Goal: Task Accomplishment & Management: Manage account settings

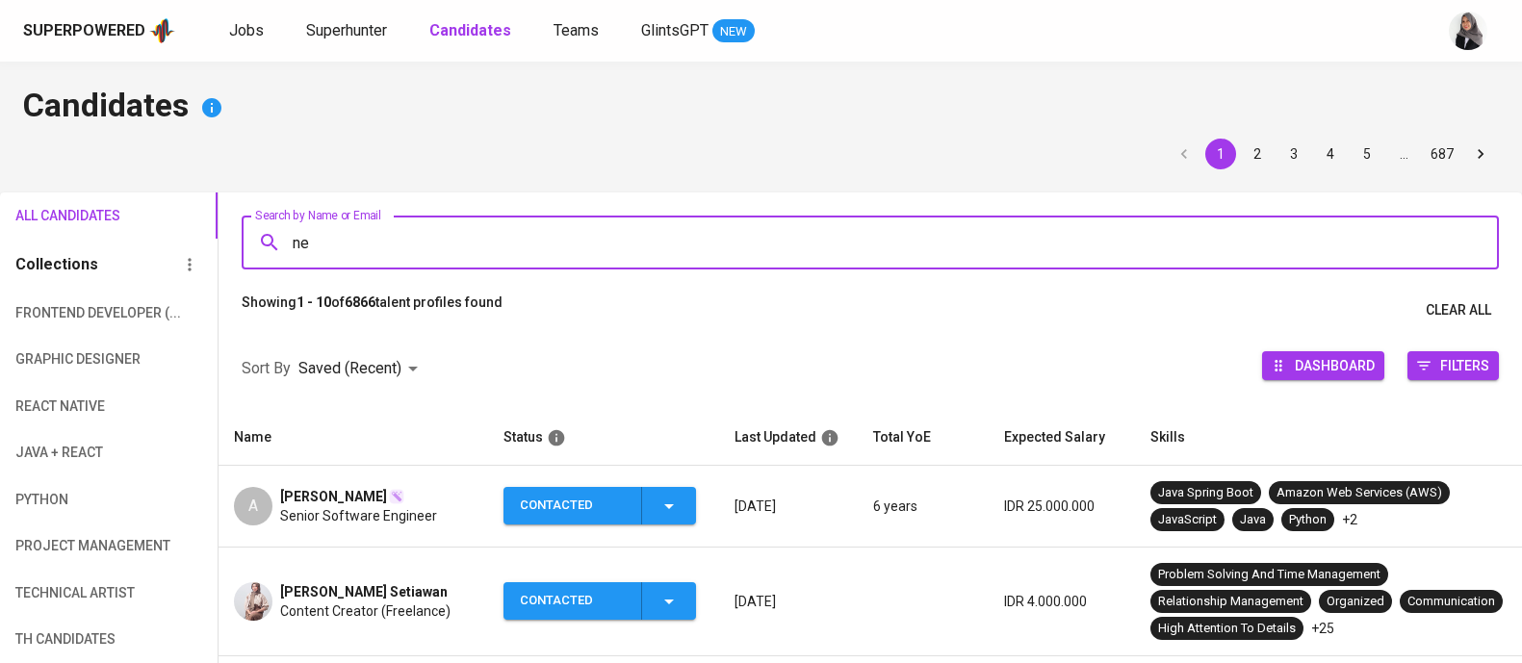
type input "ney"
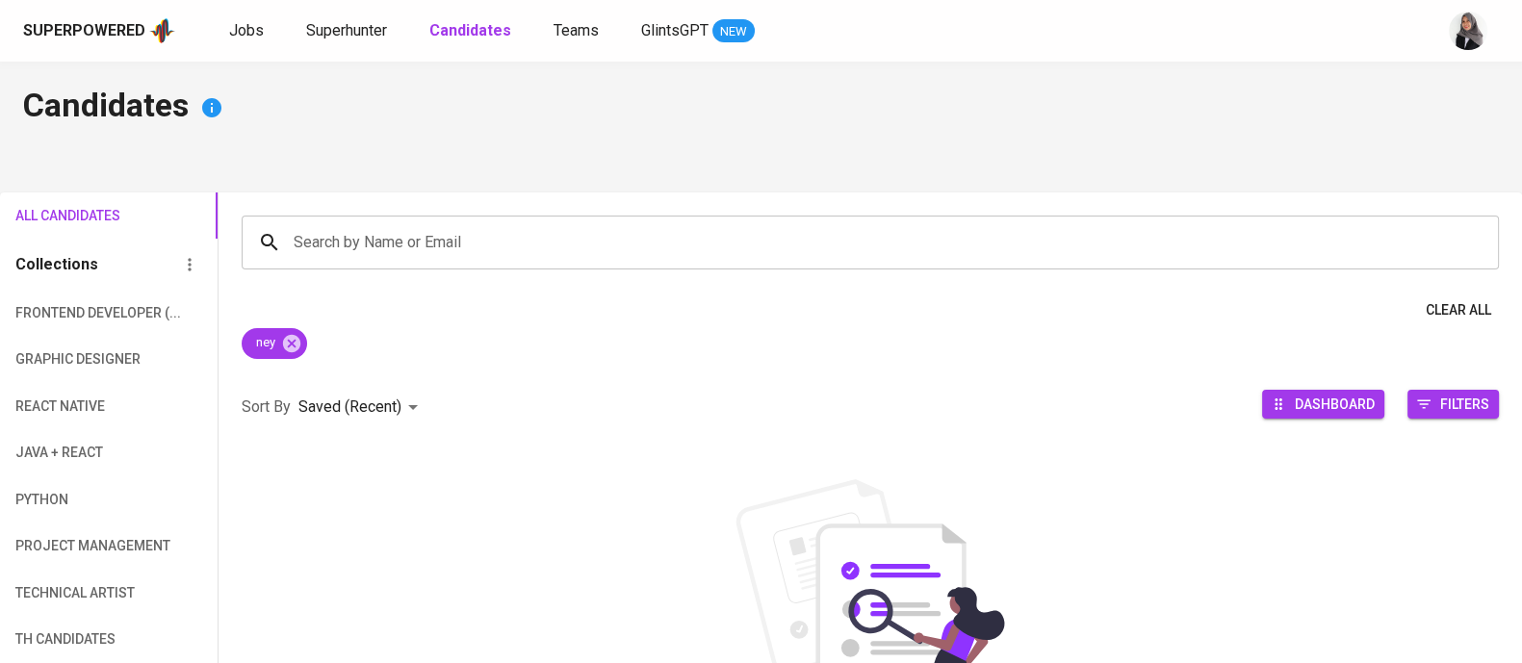
click at [1483, 116] on h4 "Candidates" at bounding box center [761, 108] width 1476 height 46
click at [335, 29] on span "Superhunter" at bounding box center [346, 30] width 81 height 18
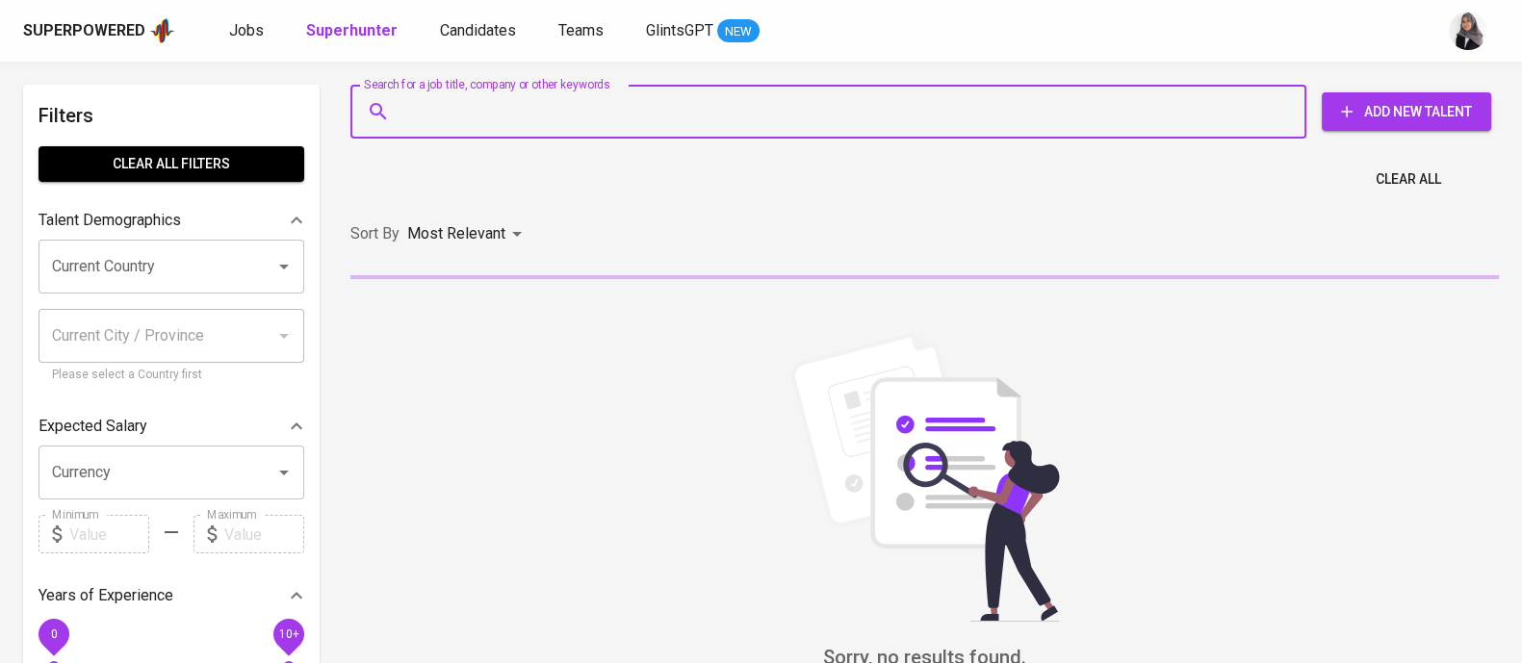
click at [538, 116] on input "Search for a job title, company or other keywords" at bounding box center [833, 111] width 871 height 37
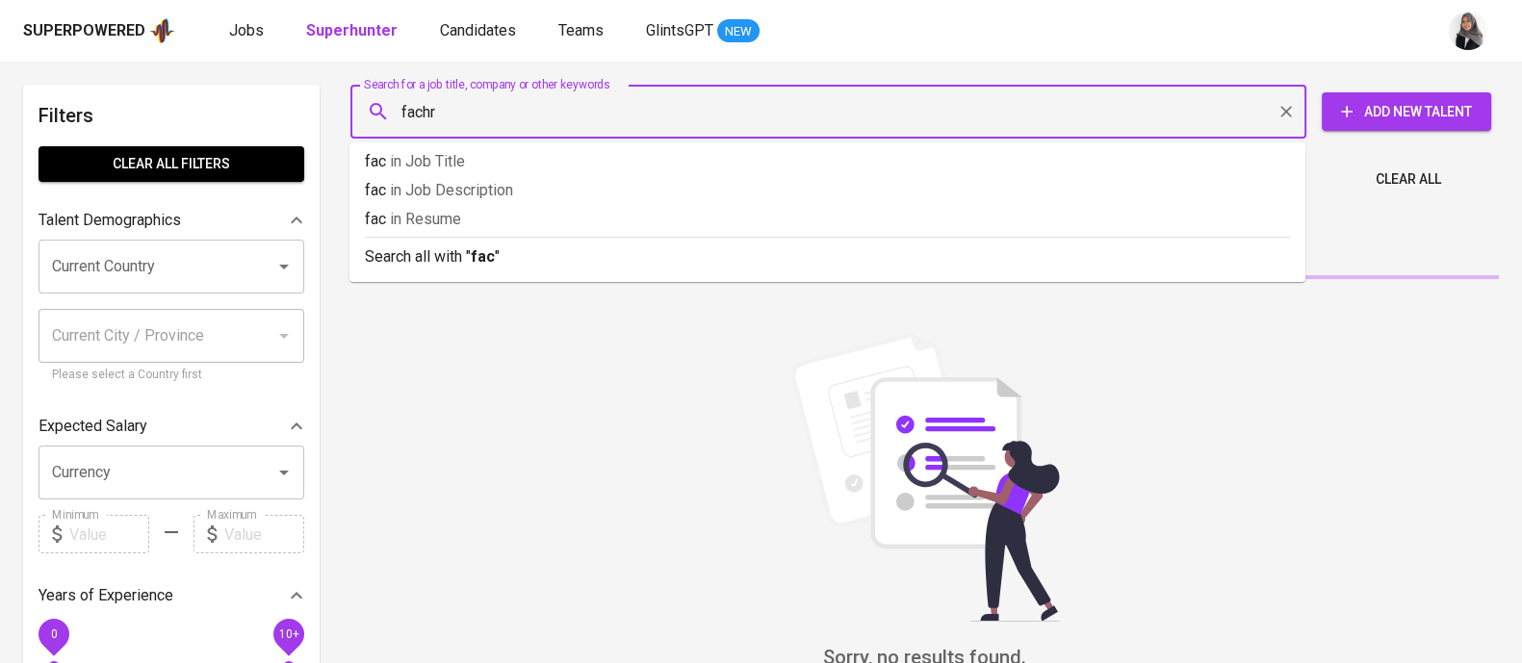
type input "fachri"
click at [433, 113] on input "Search for a job title, company or other keywords" at bounding box center [833, 111] width 871 height 37
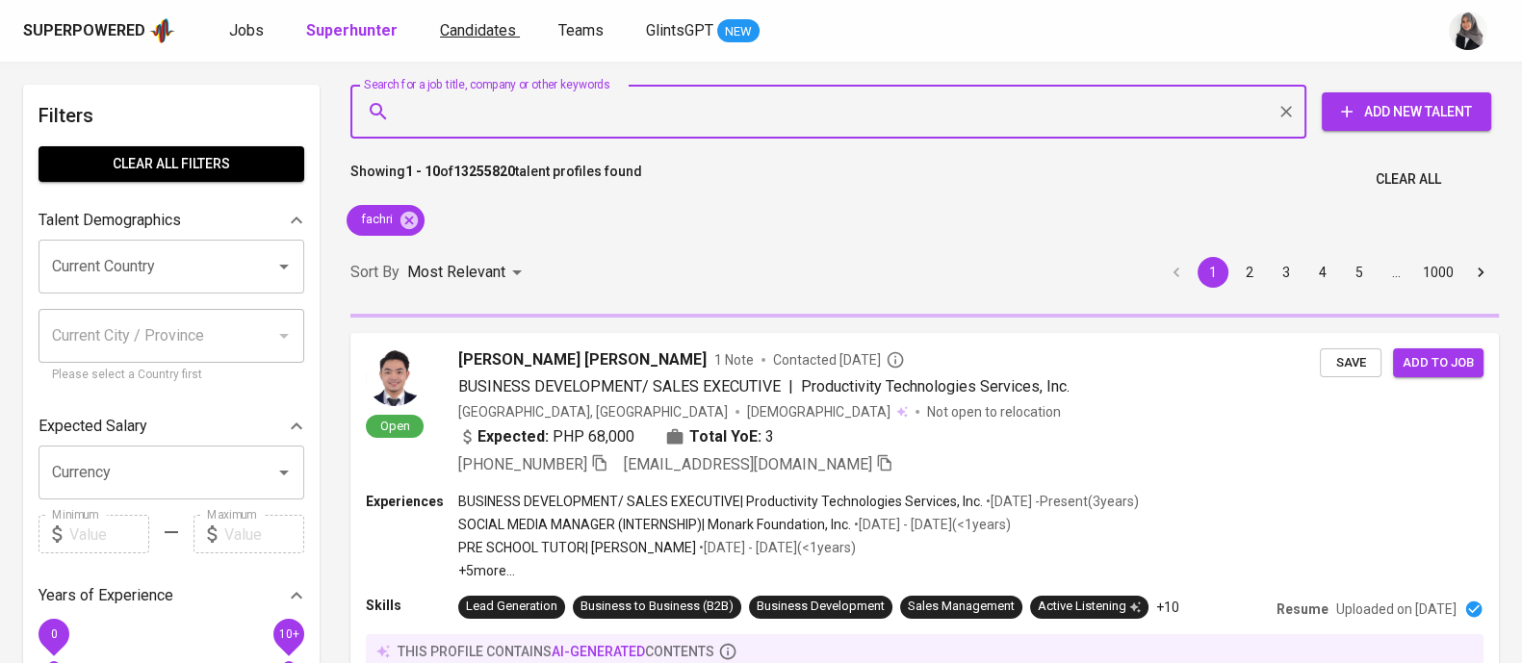
click at [455, 21] on span "Candidates" at bounding box center [478, 30] width 76 height 18
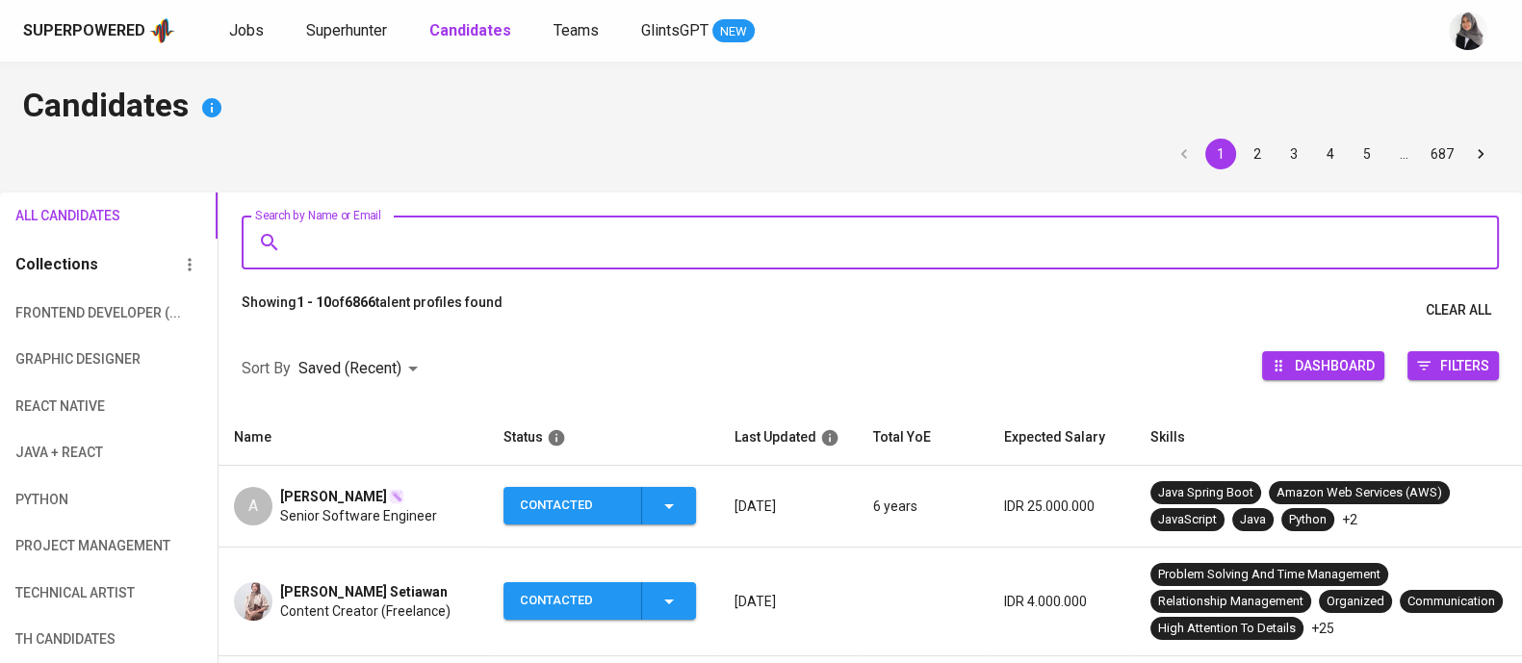
click at [436, 241] on input "Search by Name or Email" at bounding box center [875, 242] width 1173 height 37
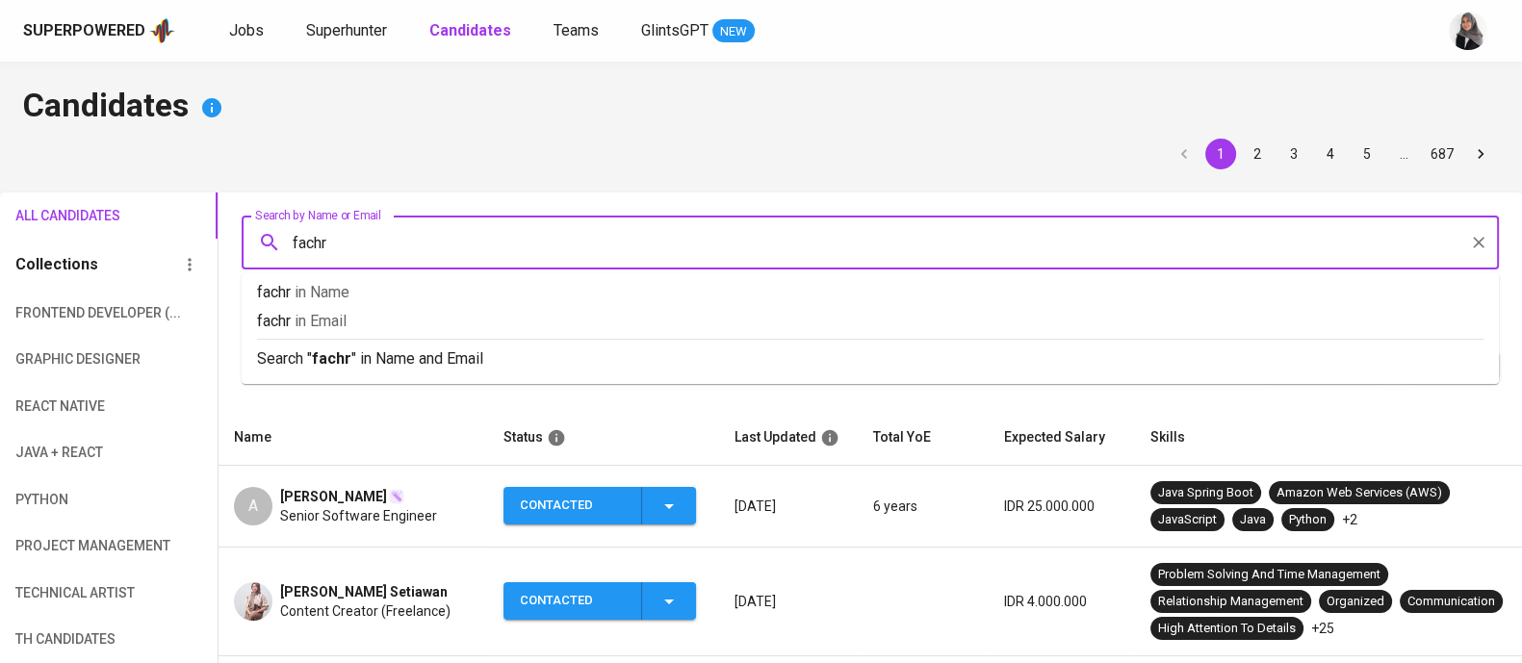
type input "fachri"
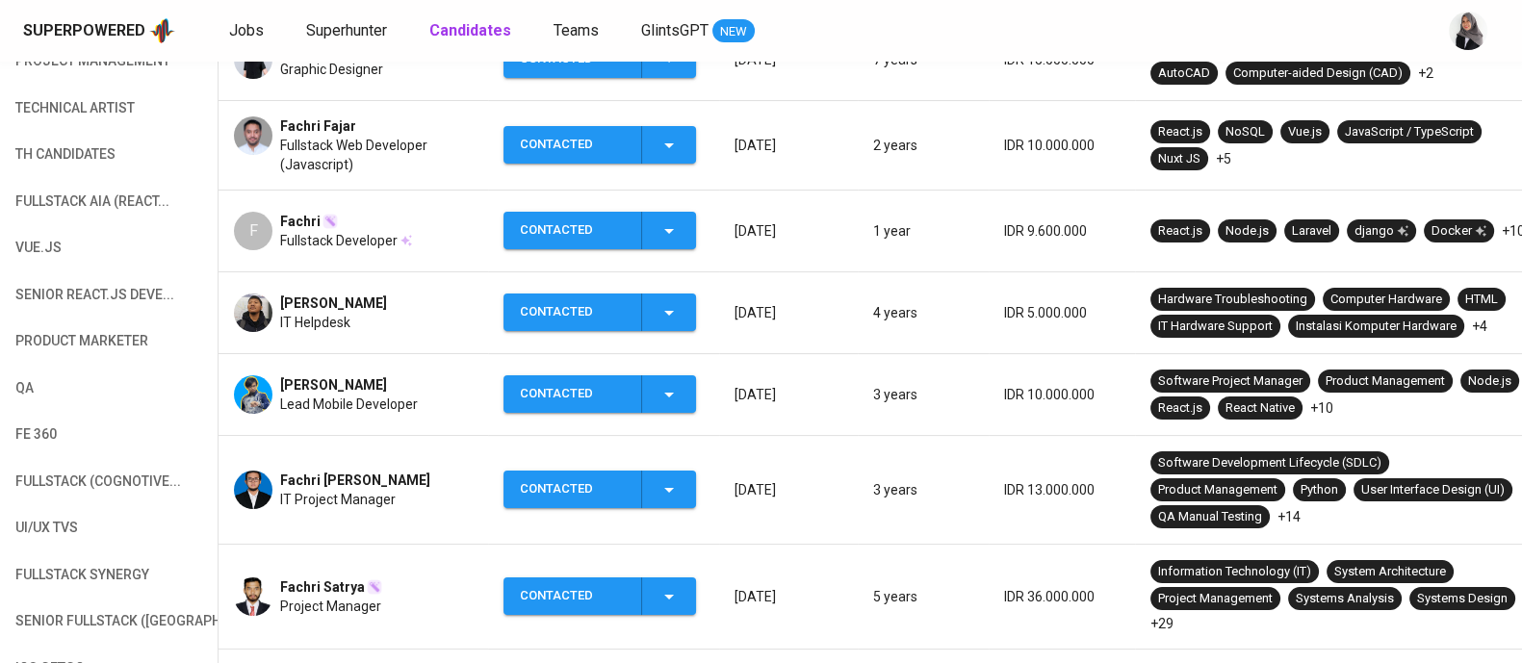
scroll to position [487, 0]
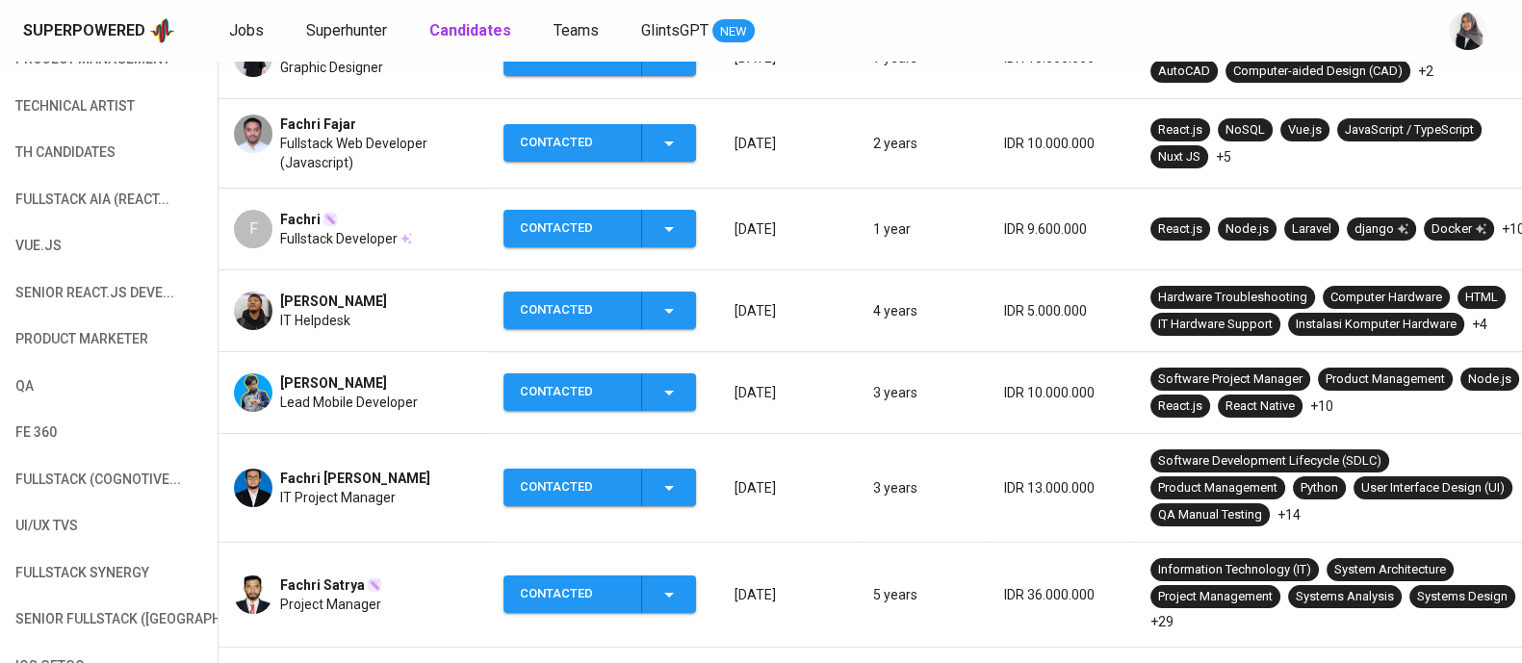
click at [351, 500] on span "IT Project Manager" at bounding box center [338, 497] width 116 height 19
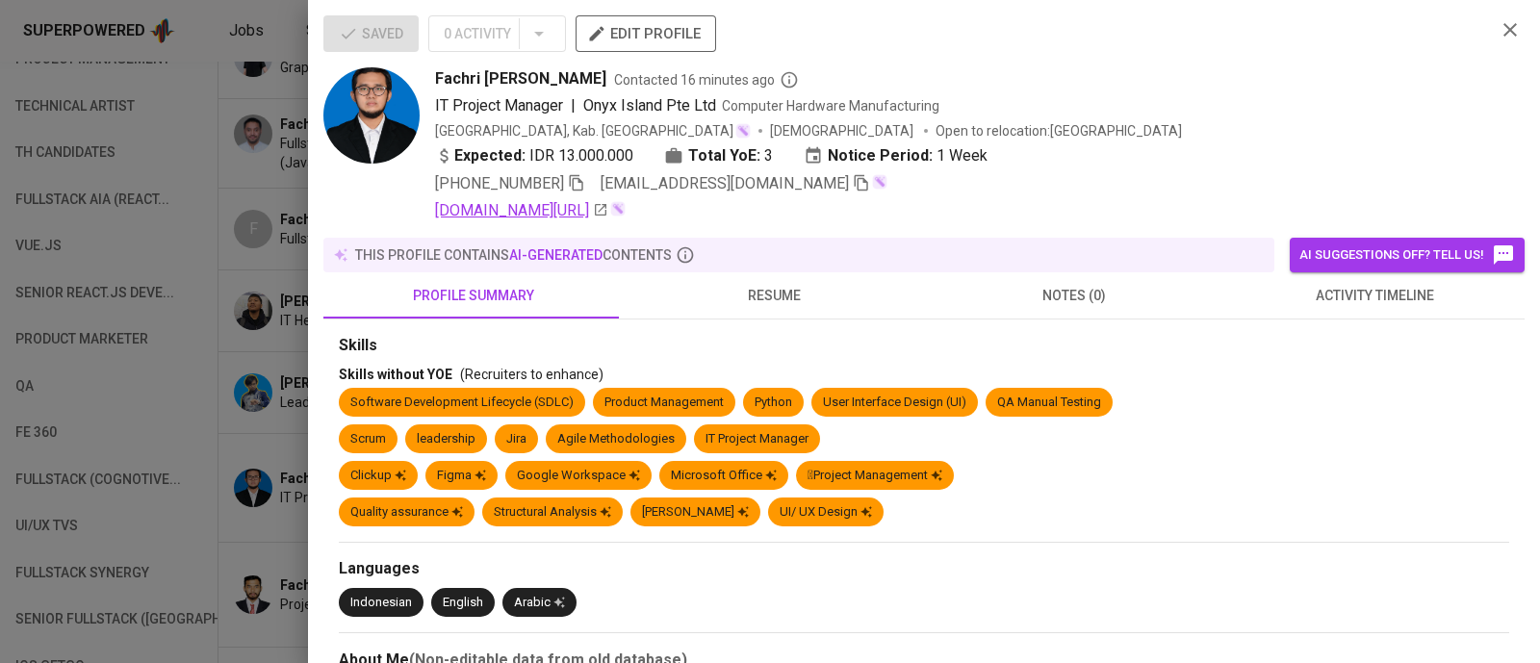
click at [578, 178] on icon "button" at bounding box center [576, 183] width 13 height 16
click at [251, 119] on div at bounding box center [770, 331] width 1540 height 663
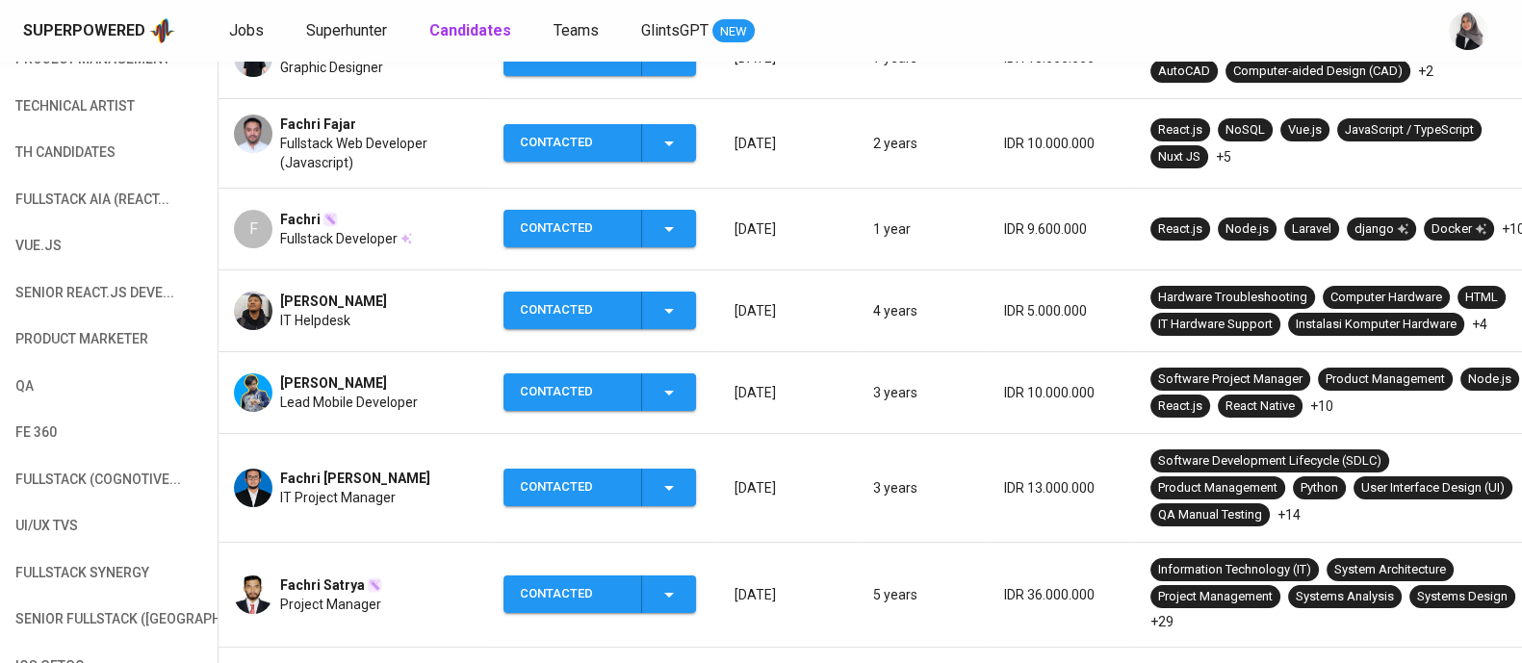
scroll to position [0, 0]
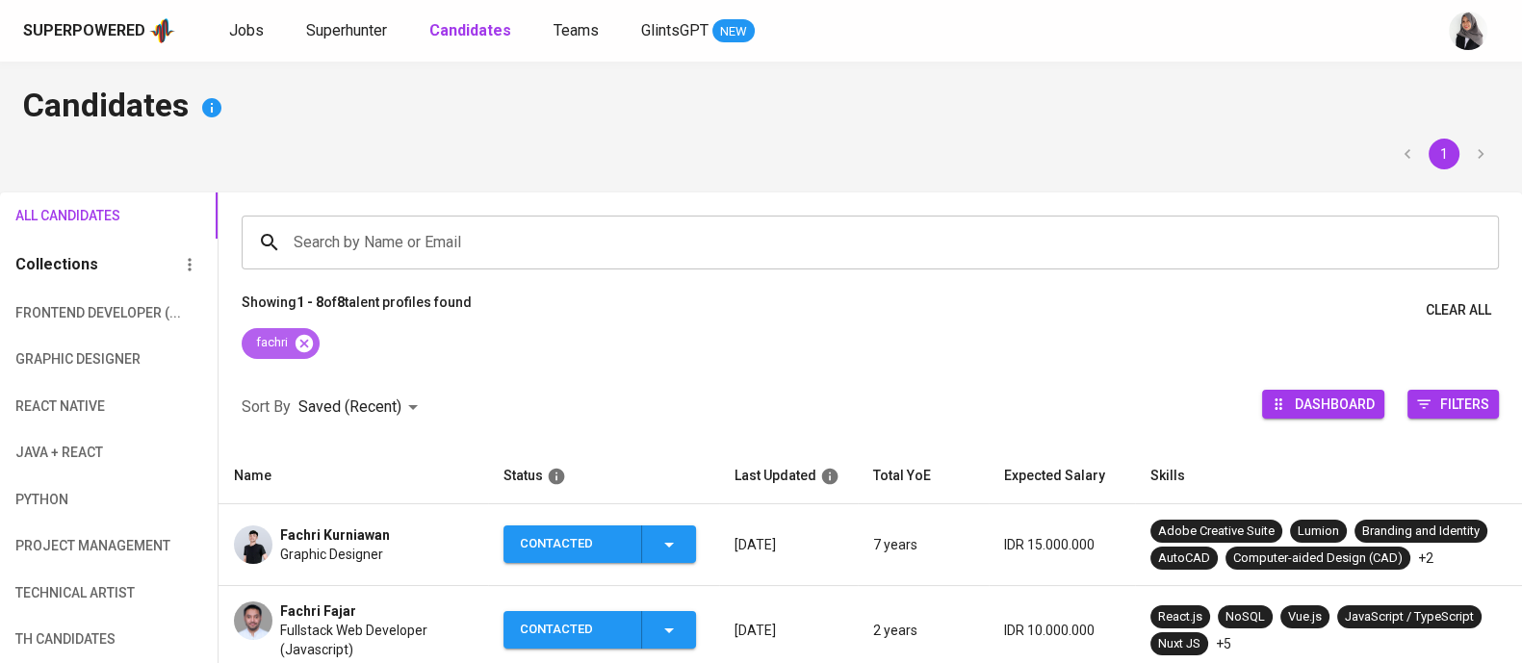
click at [298, 344] on icon at bounding box center [304, 342] width 17 height 17
click at [401, 231] on input "Search by Name or Email" at bounding box center [875, 242] width 1173 height 37
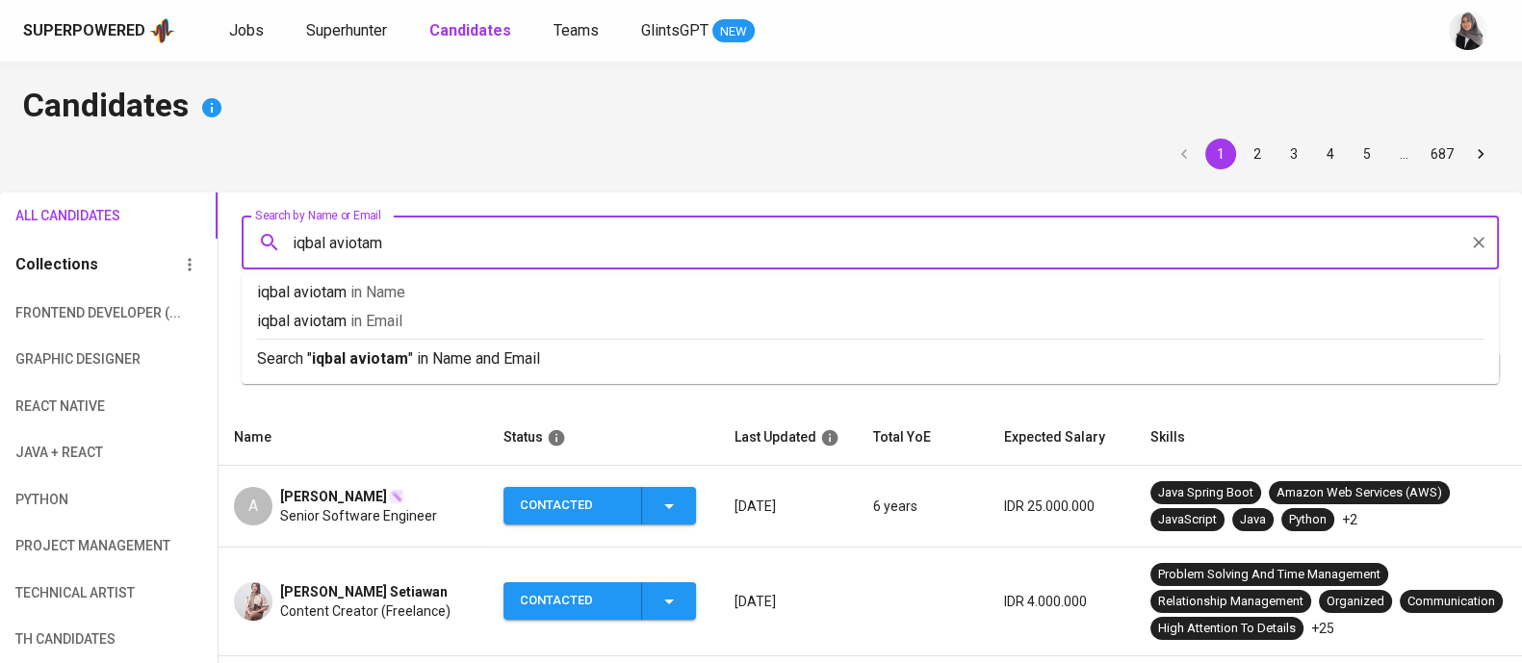
type input "iqbal aviotama"
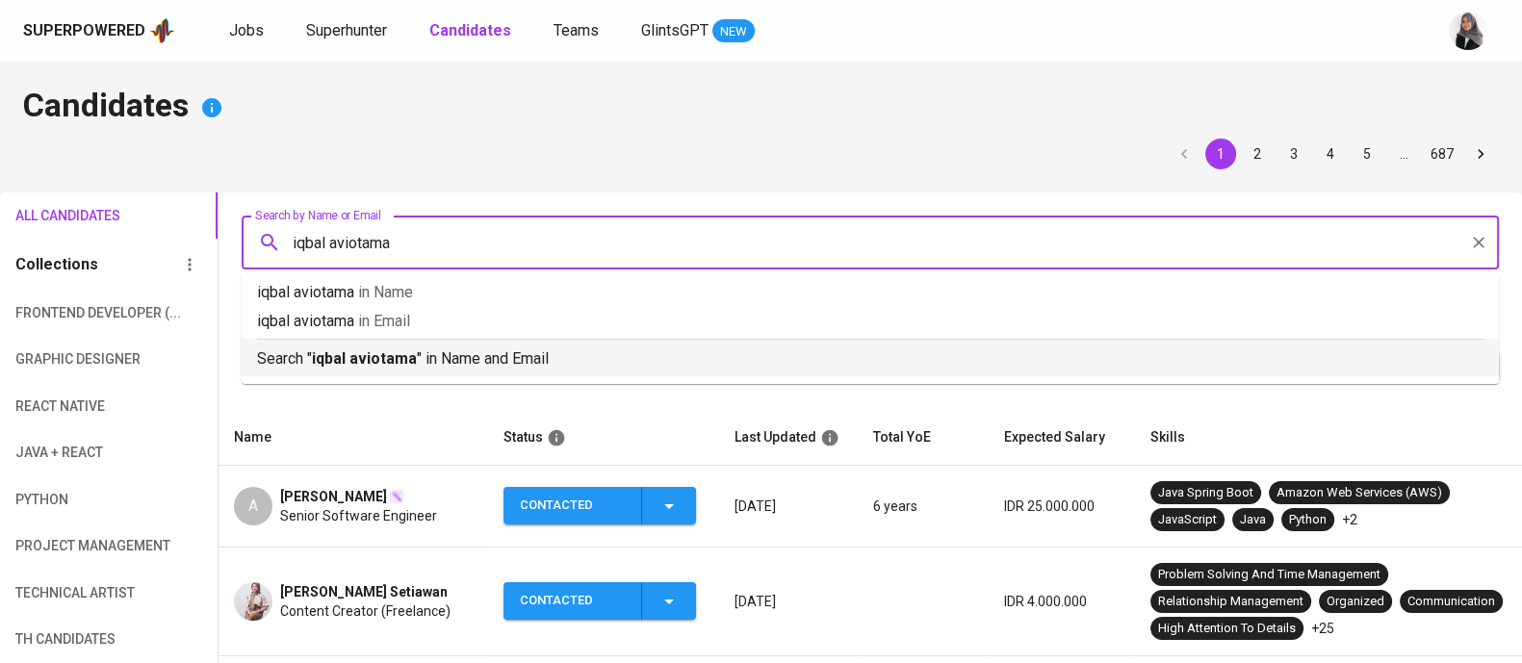
click at [756, 360] on p "Search " iqbal aviotama " in Name and Email" at bounding box center [870, 359] width 1227 height 23
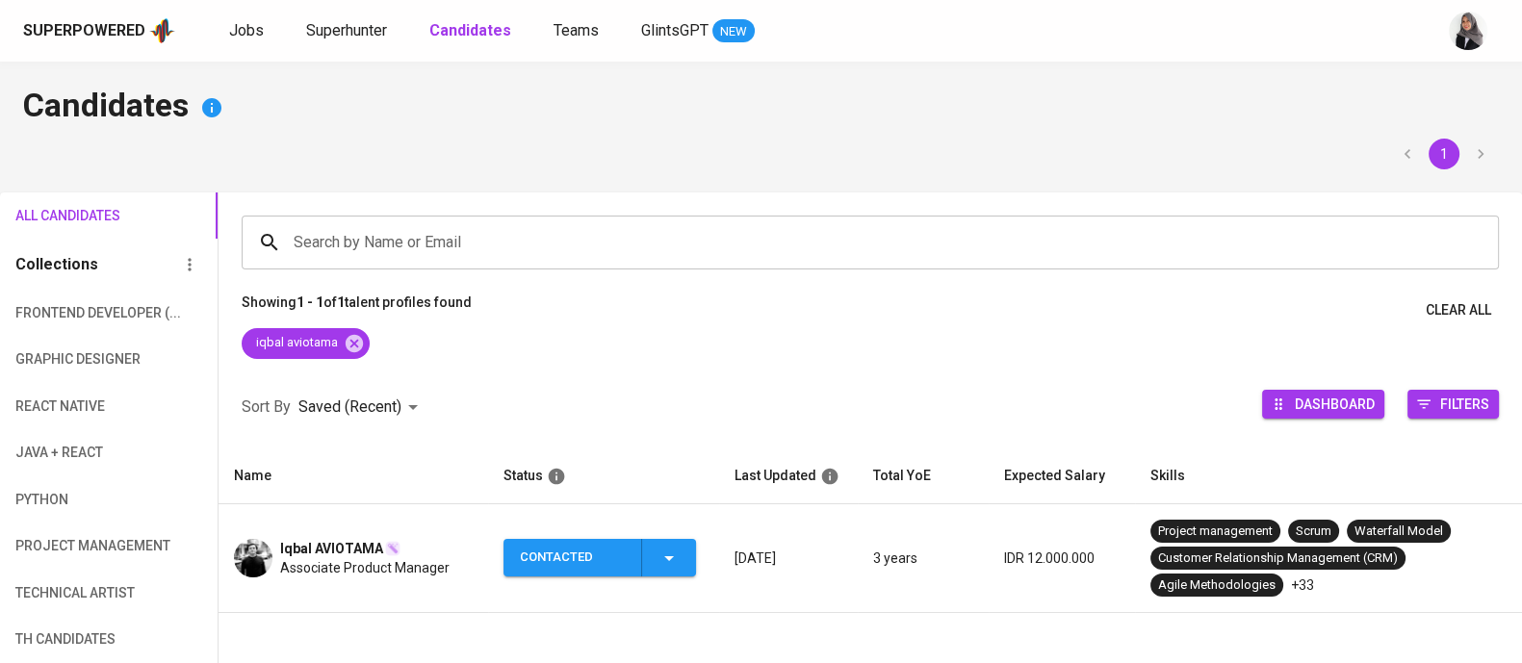
click at [321, 584] on td "Iqbal AVIOTAMA Associate Product Manager" at bounding box center [354, 559] width 270 height 109
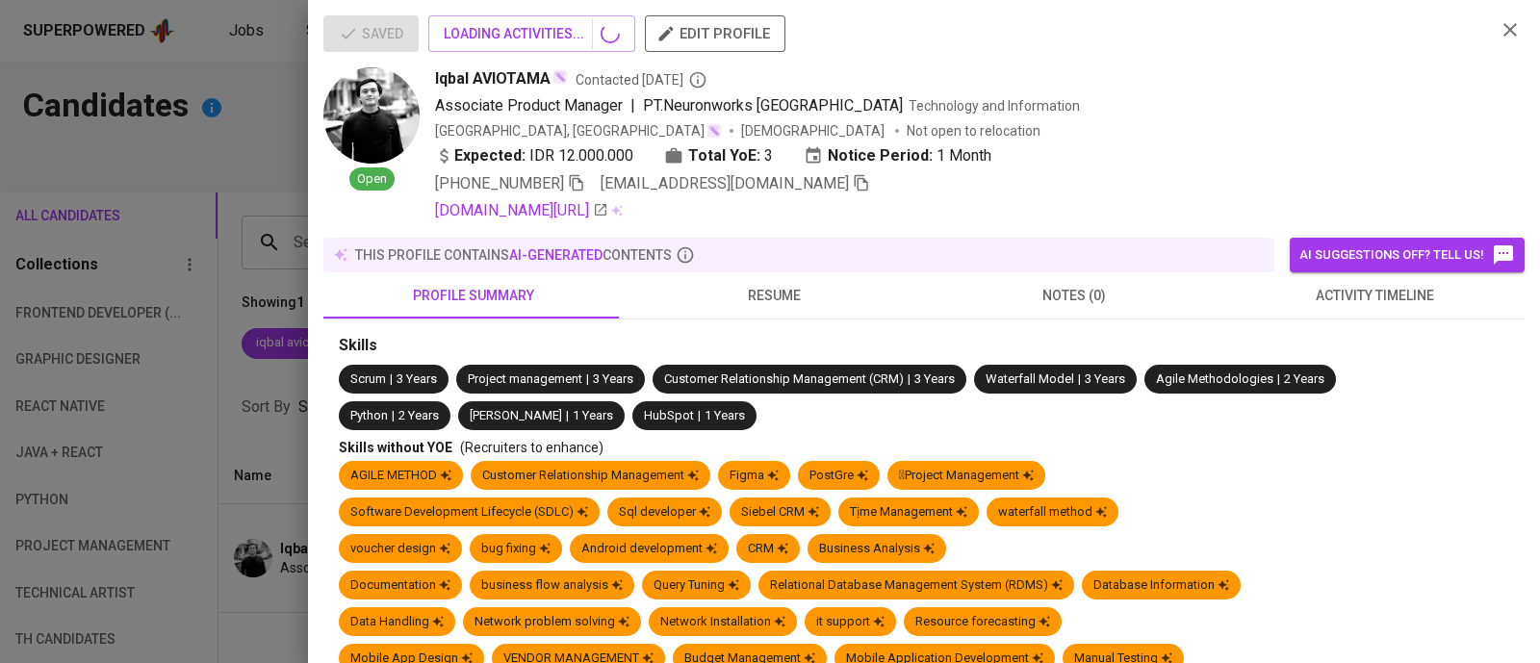
click at [1368, 288] on span "activity timeline" at bounding box center [1374, 296] width 277 height 24
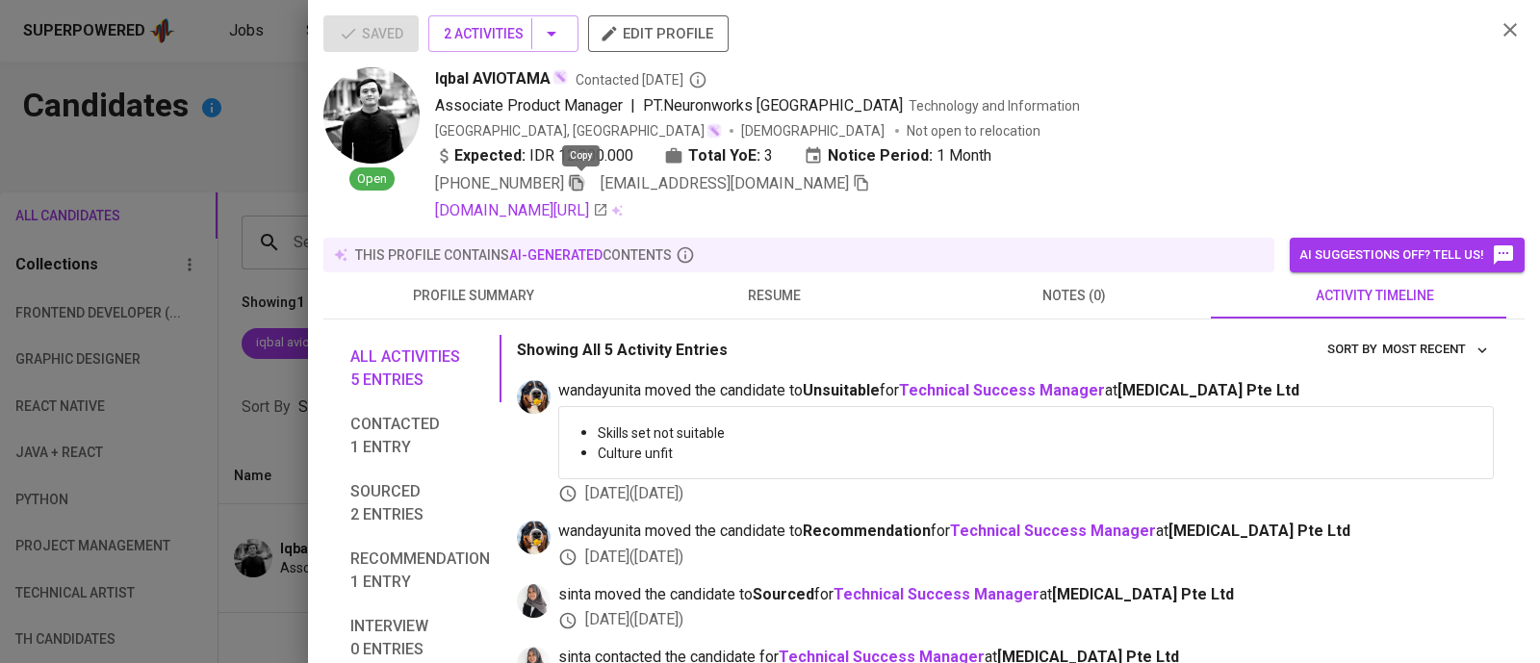
click at [579, 181] on icon "button" at bounding box center [576, 182] width 17 height 17
click at [257, 214] on div at bounding box center [770, 331] width 1540 height 663
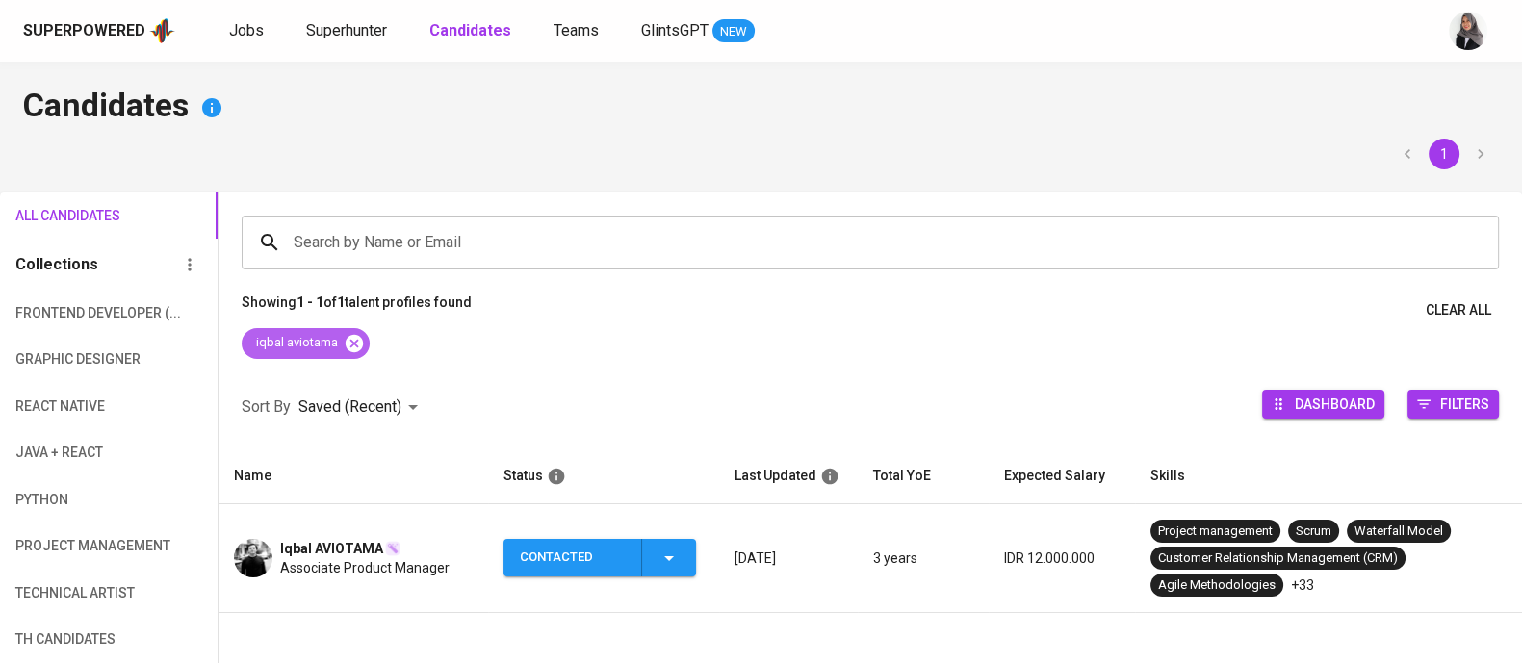
click at [363, 340] on icon at bounding box center [354, 343] width 21 height 21
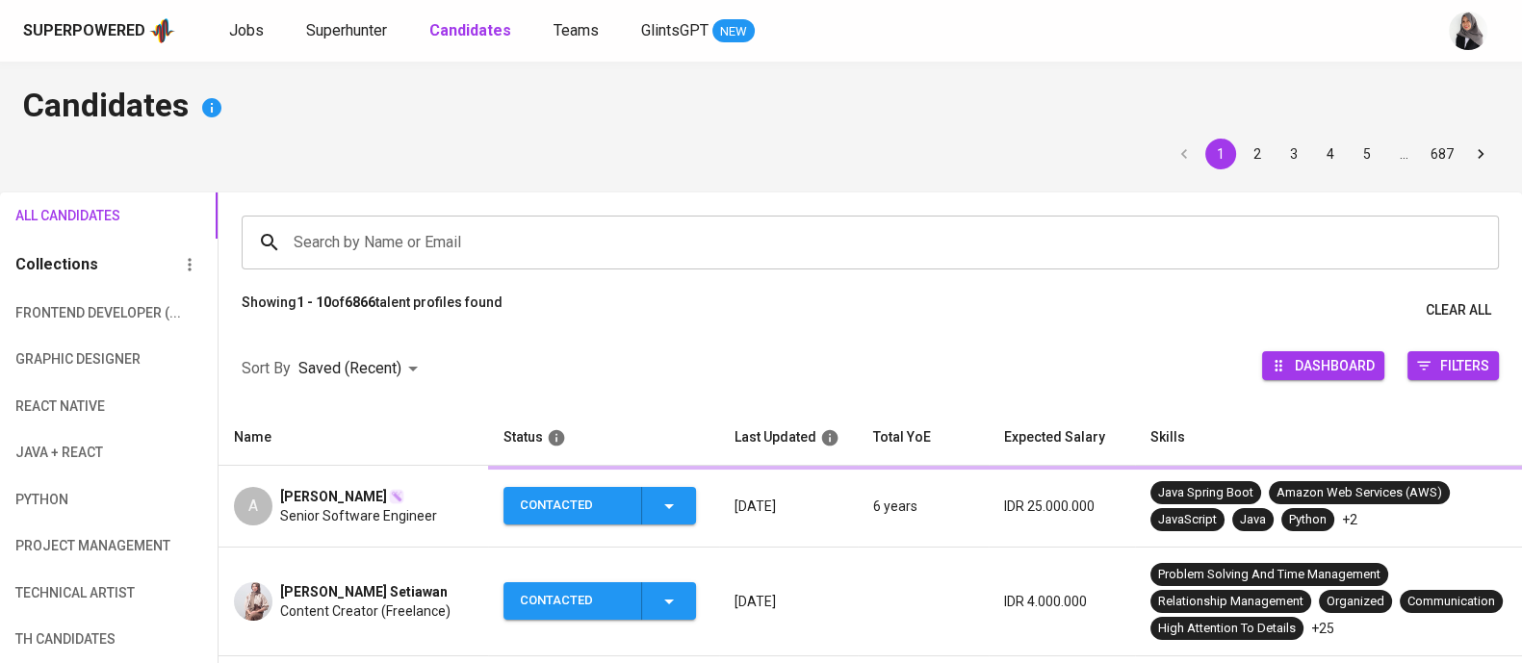
click at [504, 248] on input "Search by Name or Email" at bounding box center [875, 242] width 1173 height 37
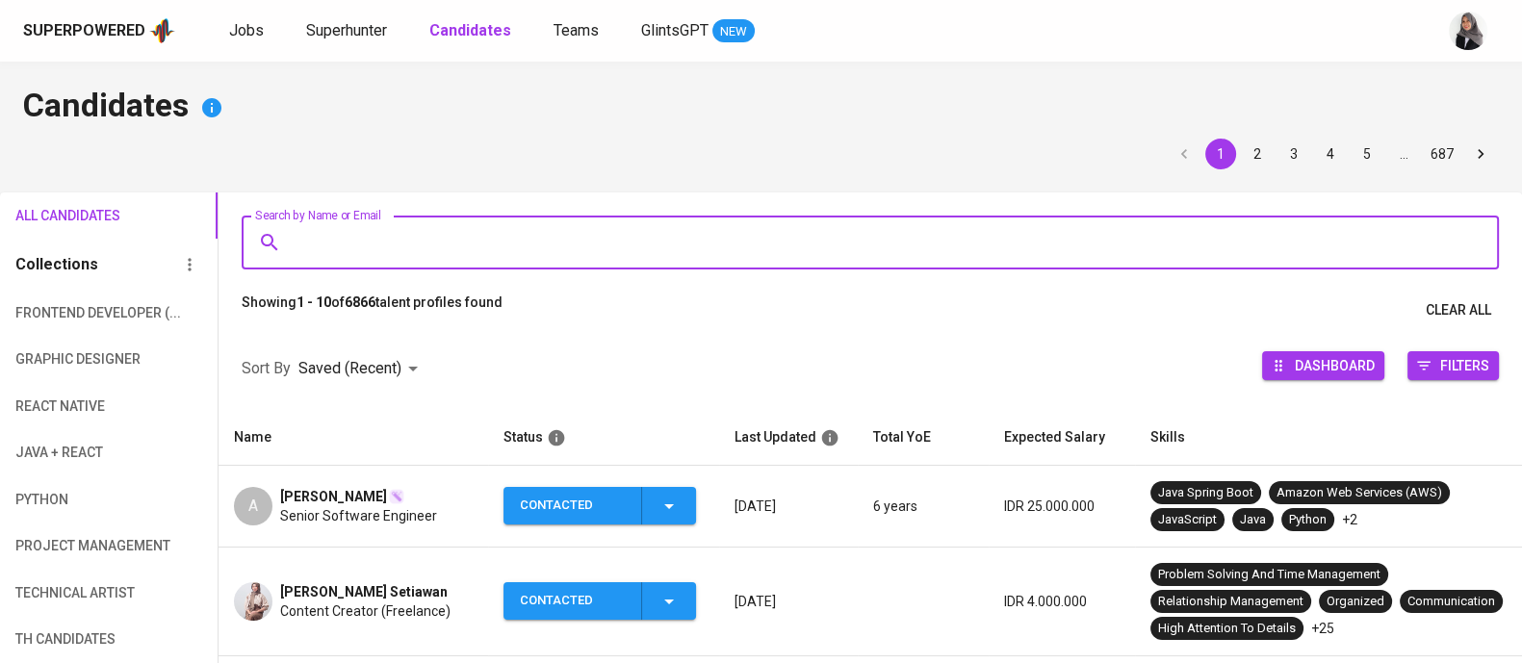
click at [504, 248] on input "Search by Name or Email" at bounding box center [875, 242] width 1173 height 37
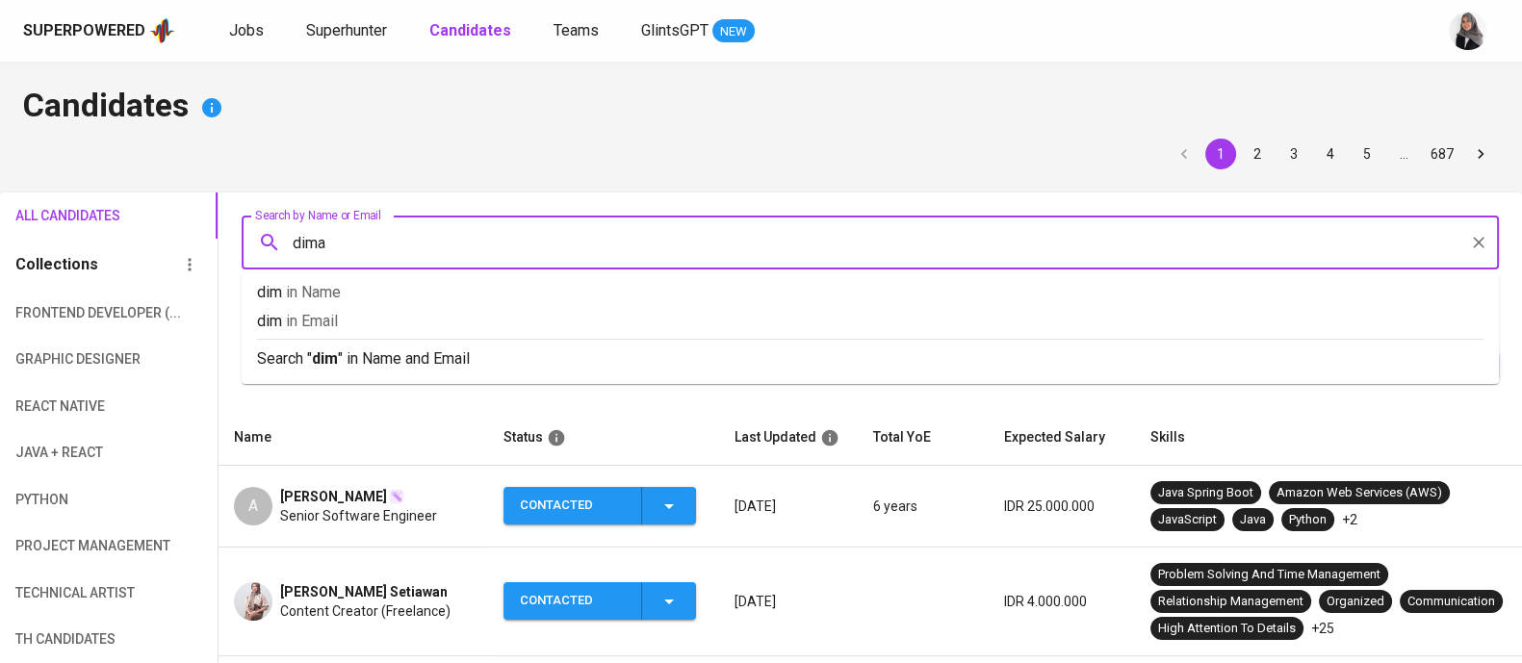
type input "dimas"
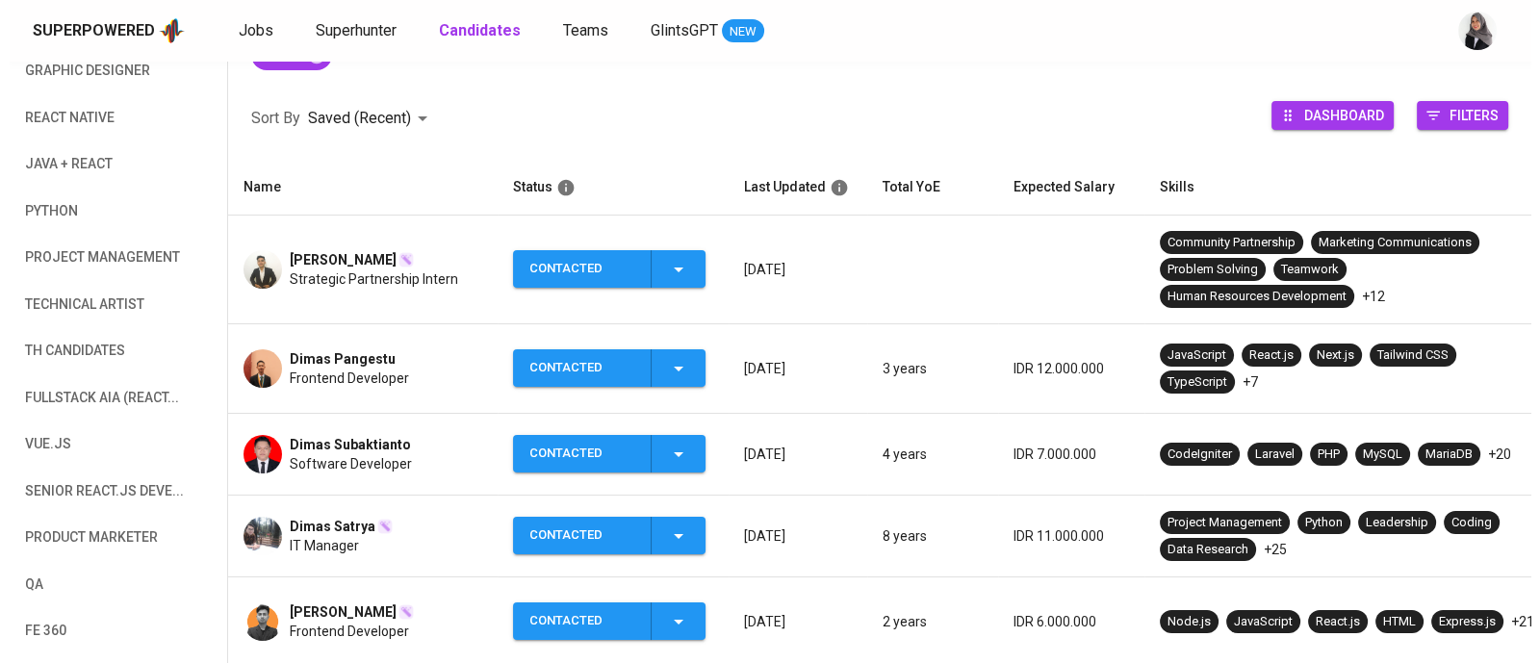
scroll to position [298, 0]
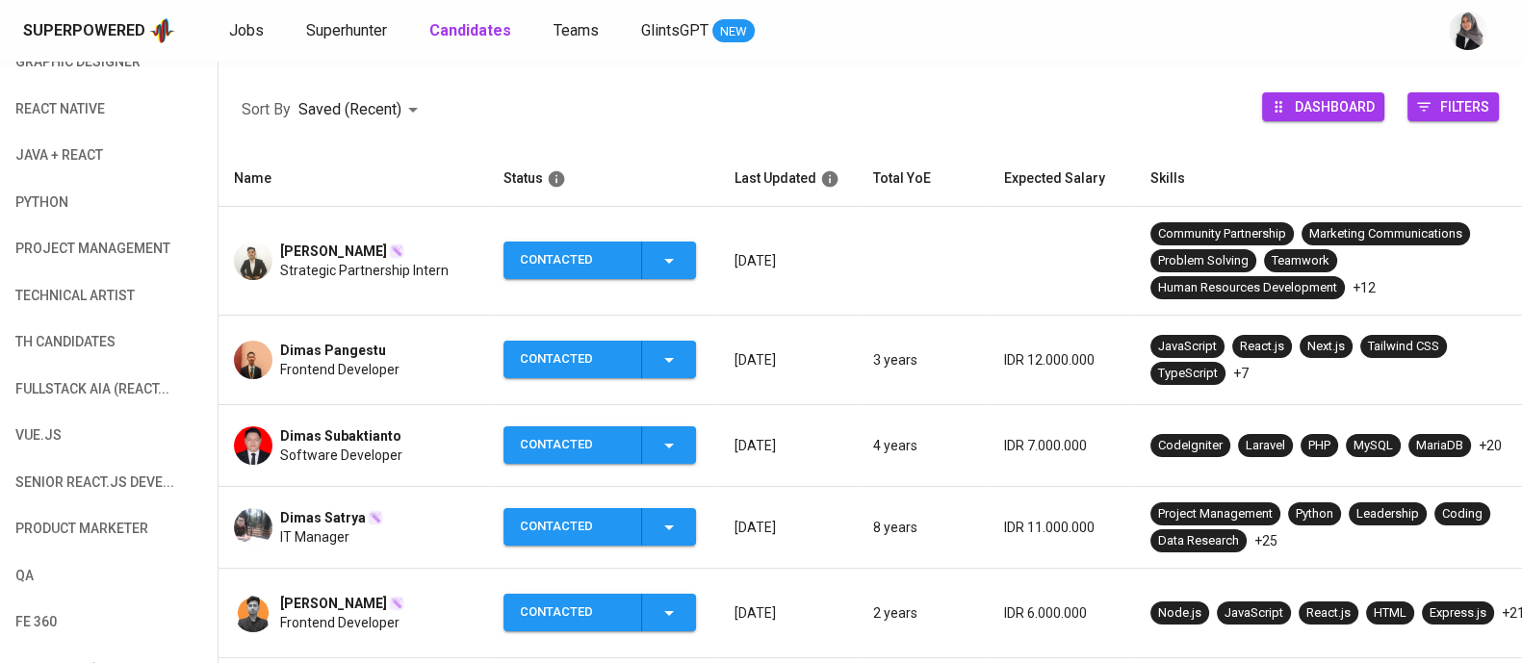
click at [320, 534] on span "IT Manager" at bounding box center [314, 537] width 69 height 19
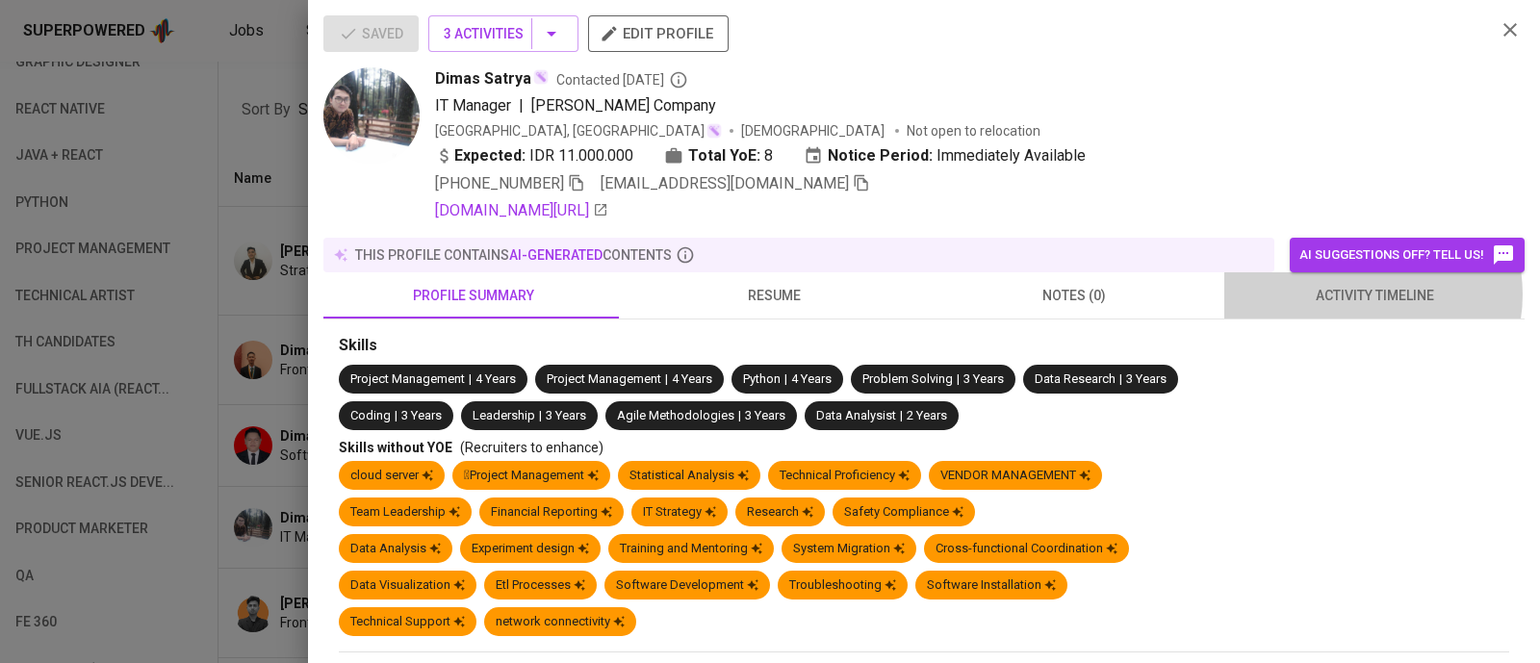
click at [1349, 295] on span "activity timeline" at bounding box center [1374, 296] width 277 height 24
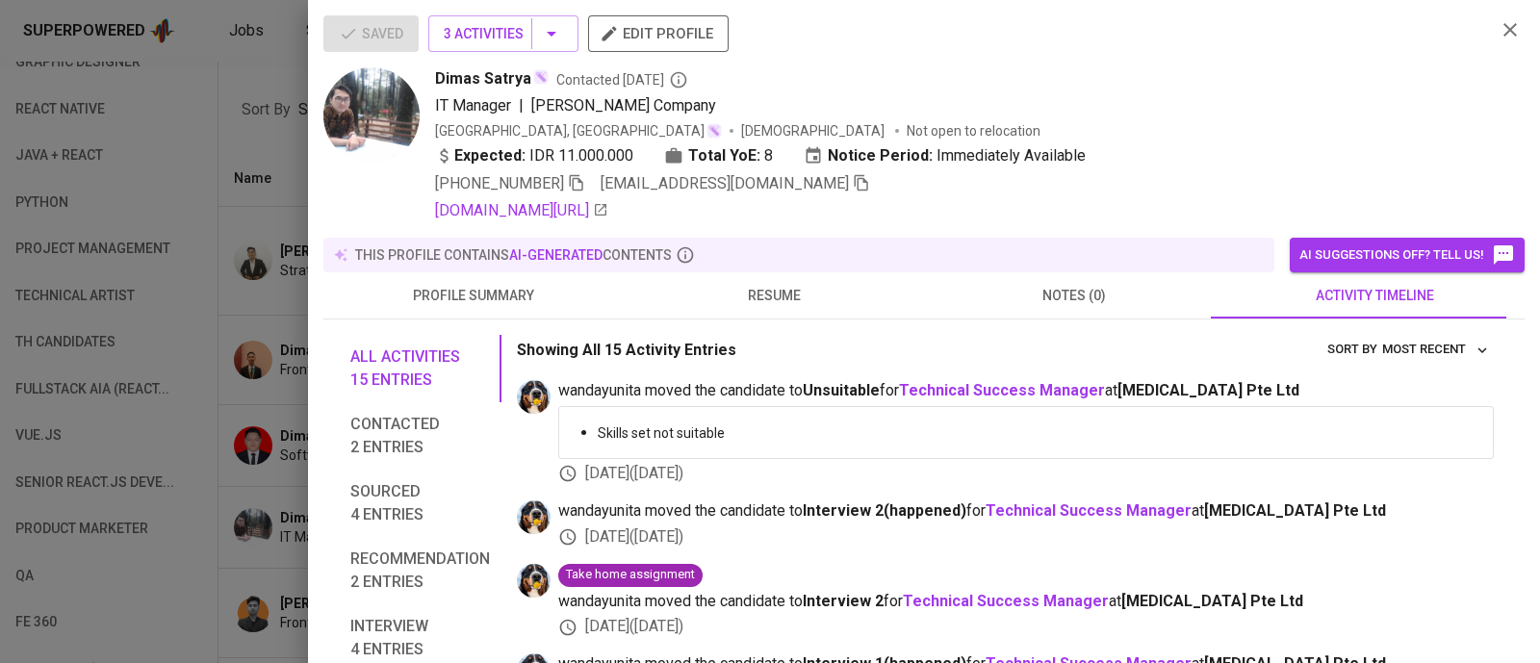
click at [774, 292] on span "resume" at bounding box center [773, 296] width 277 height 24
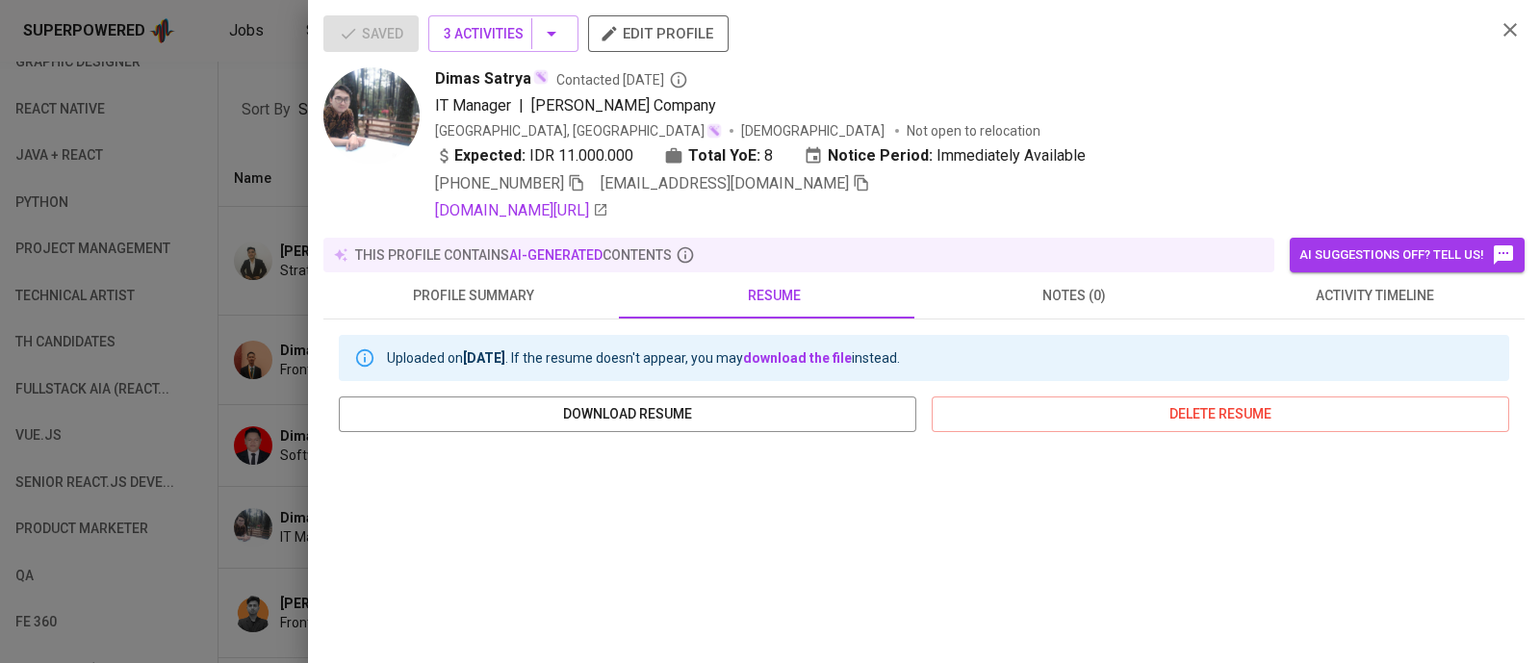
scroll to position [343, 0]
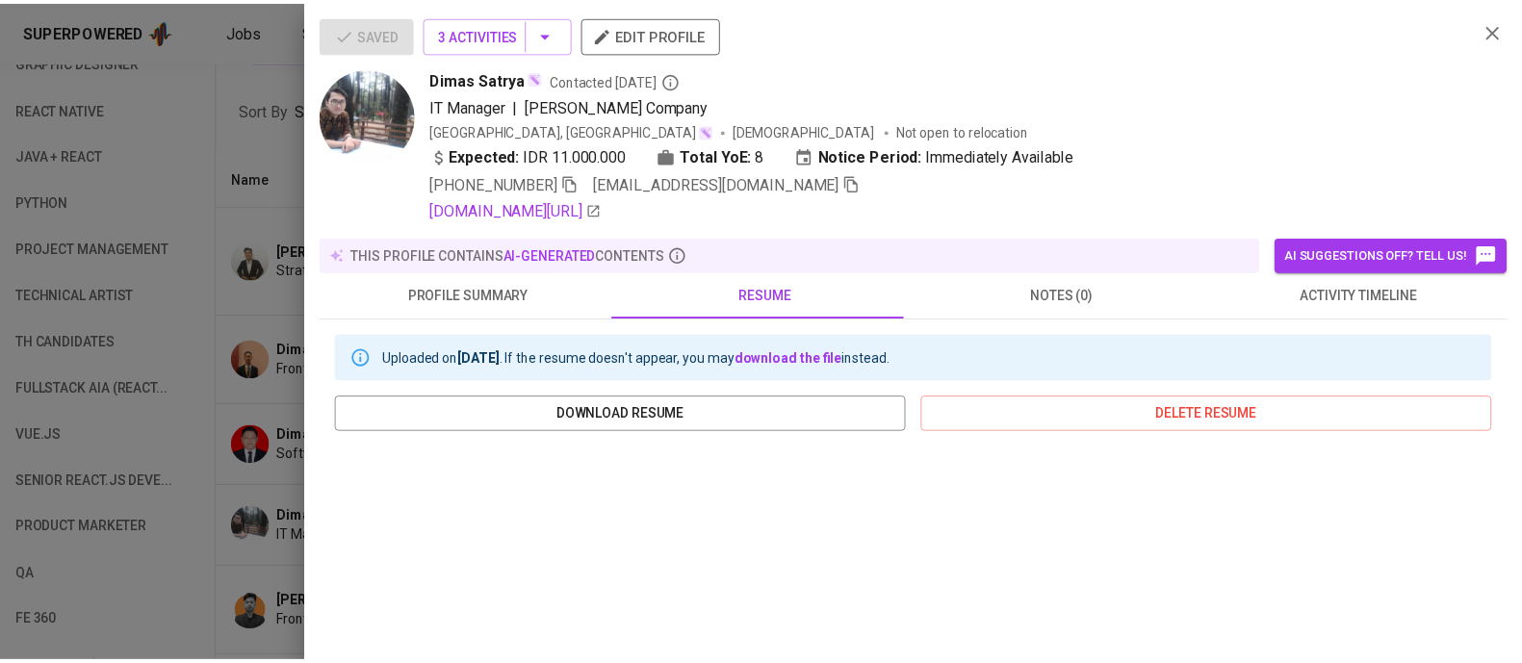
scroll to position [343, 0]
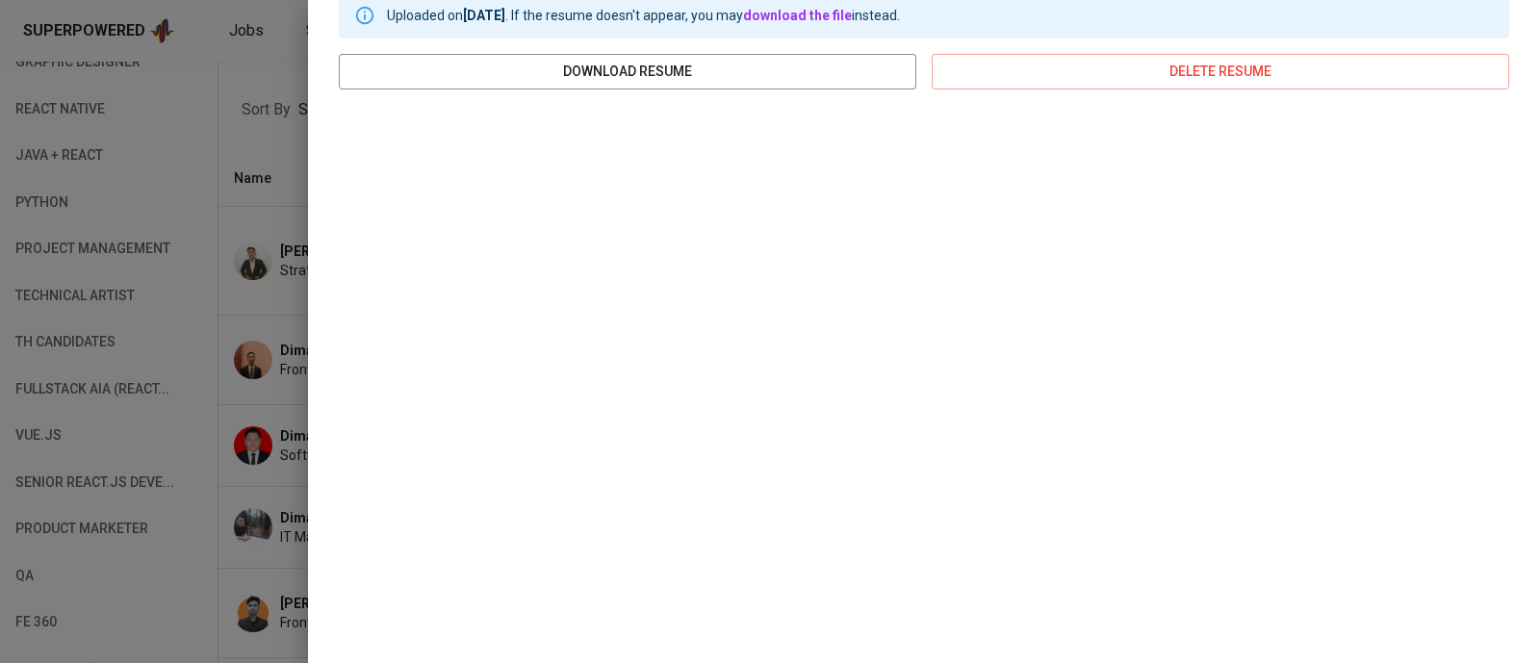
click at [261, 174] on div at bounding box center [770, 331] width 1540 height 663
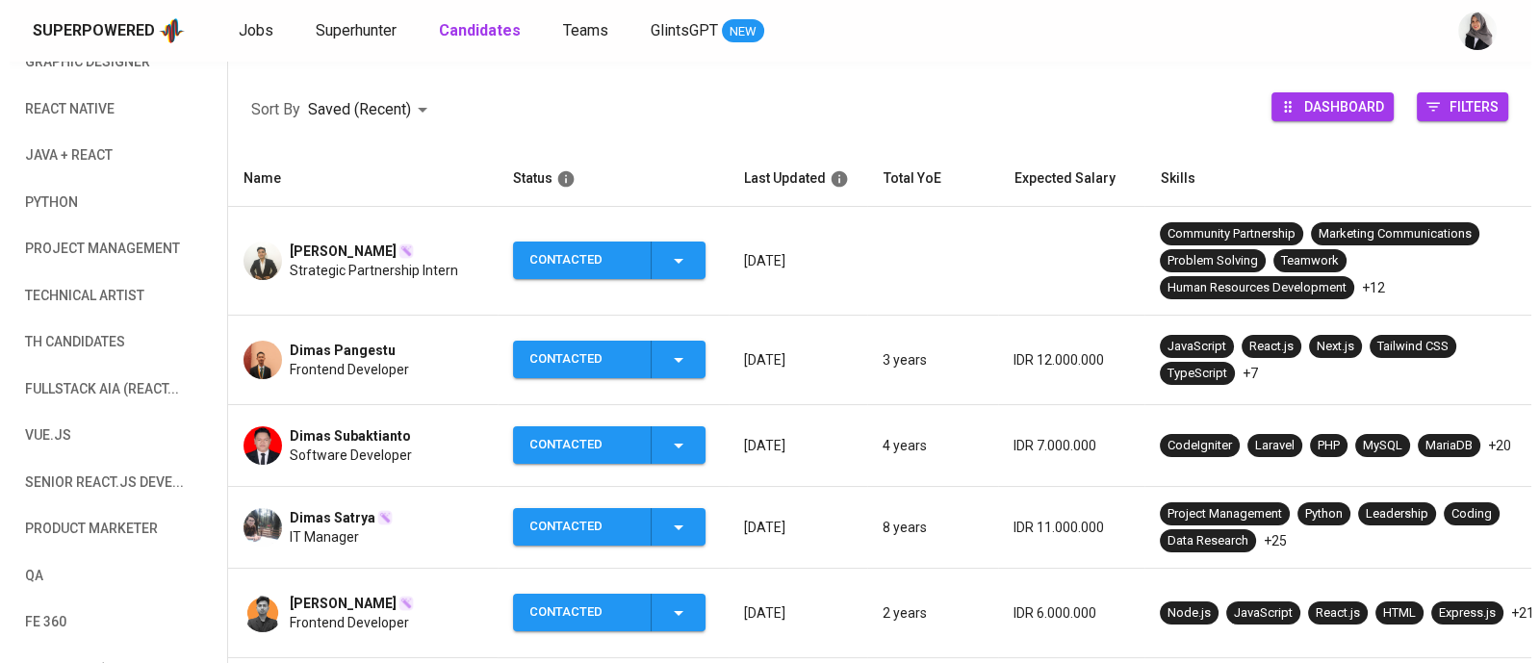
scroll to position [0, 0]
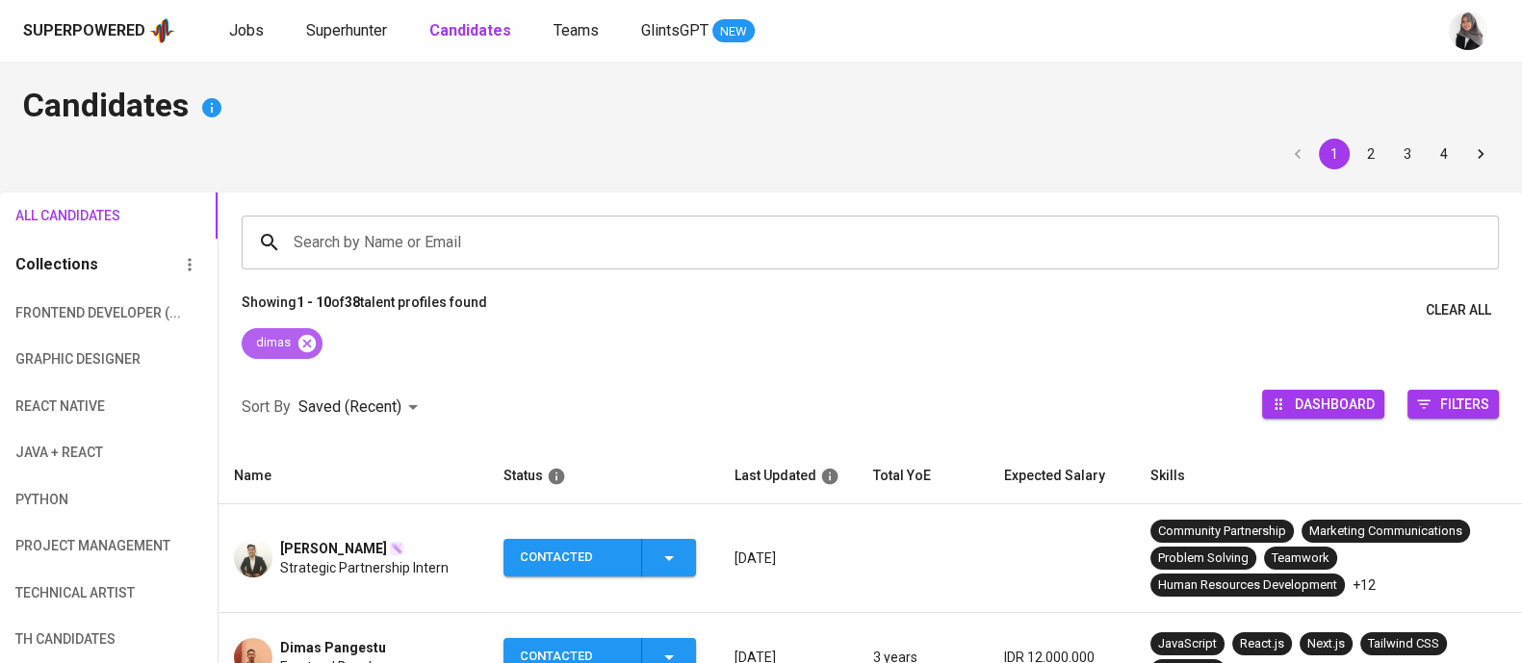
click at [316, 339] on icon at bounding box center [307, 343] width 21 height 21
click at [414, 257] on input "Search by Name or Email" at bounding box center [875, 242] width 1173 height 37
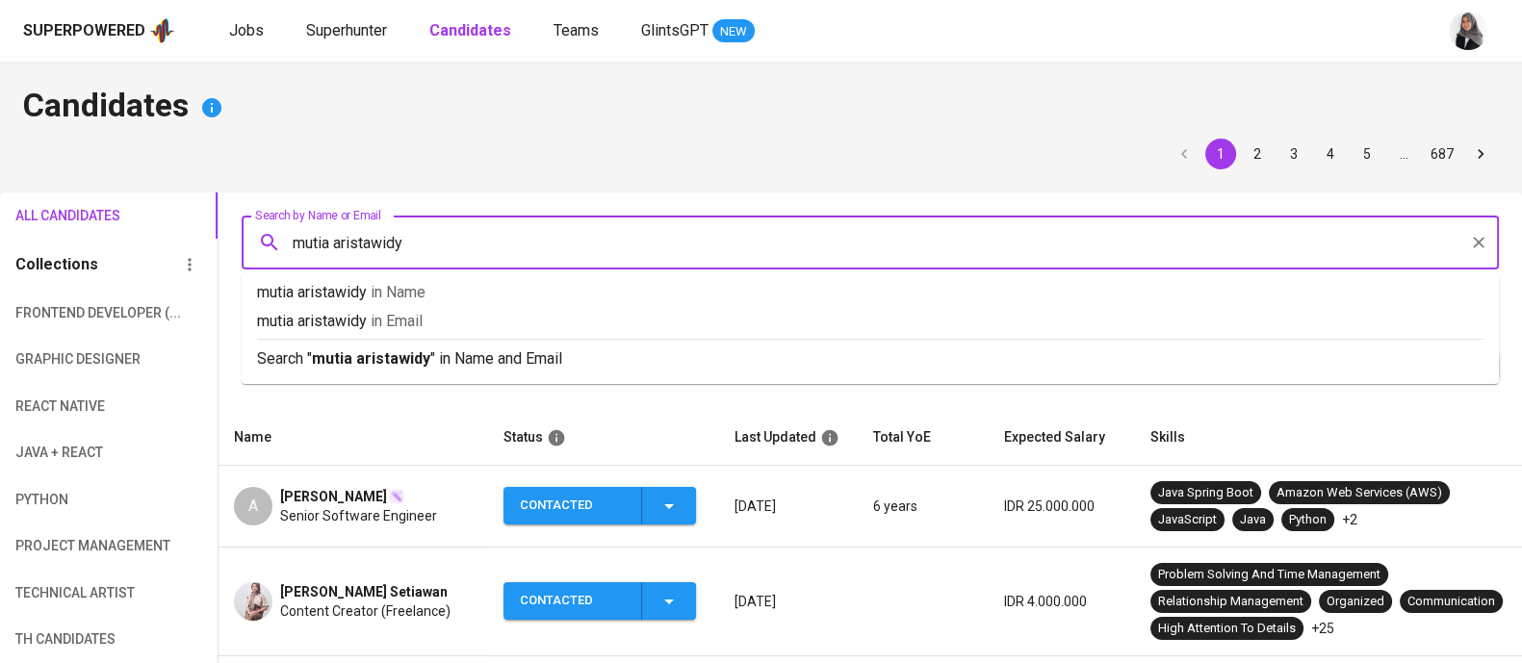
type input "mutia aristawidya"
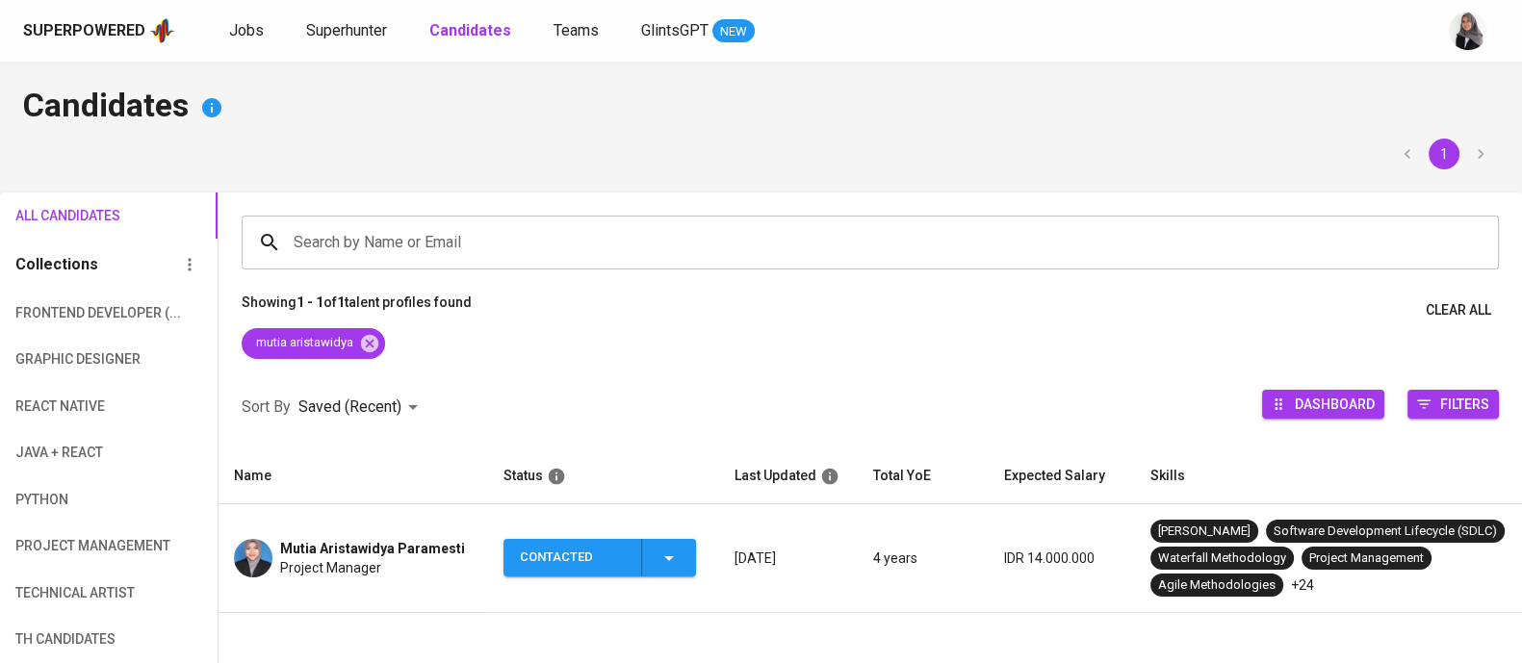
click at [376, 541] on span "Mutia Aristawidya Paramesti" at bounding box center [372, 548] width 185 height 19
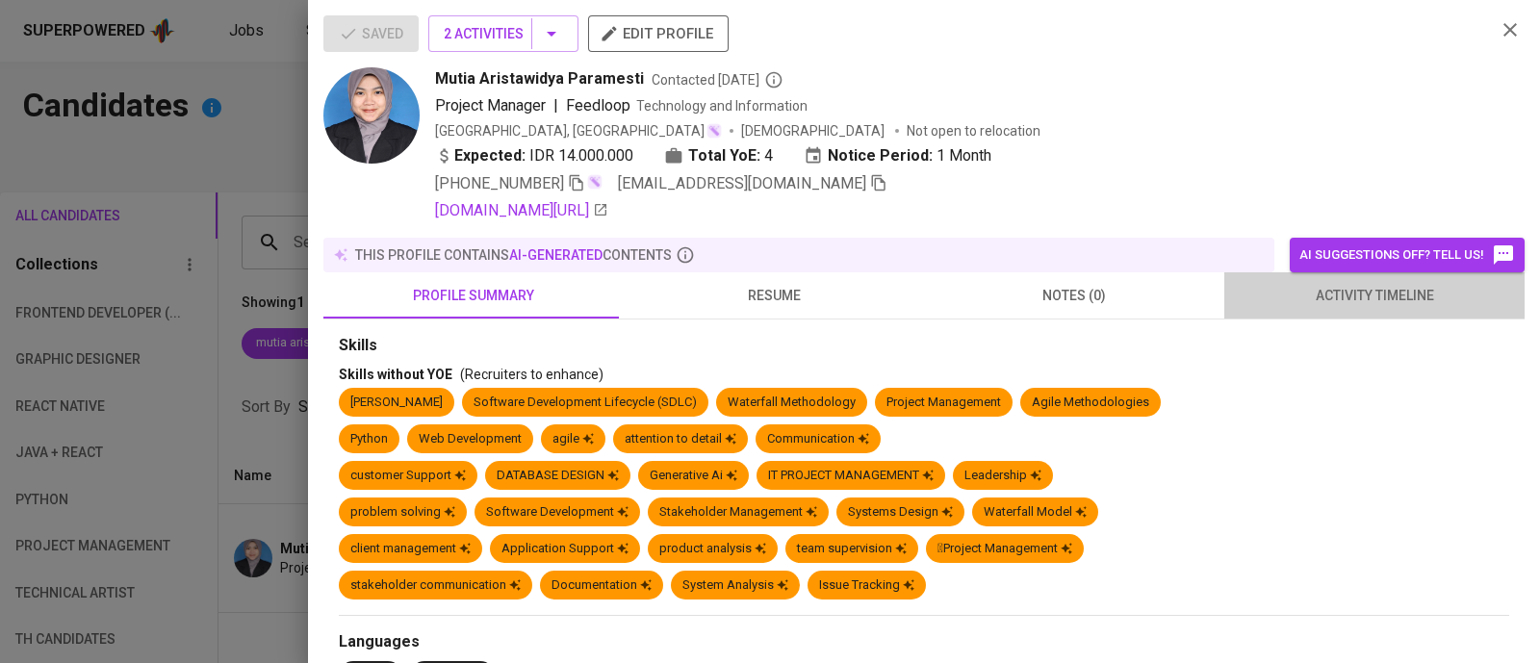
click at [1373, 294] on span "activity timeline" at bounding box center [1374, 296] width 277 height 24
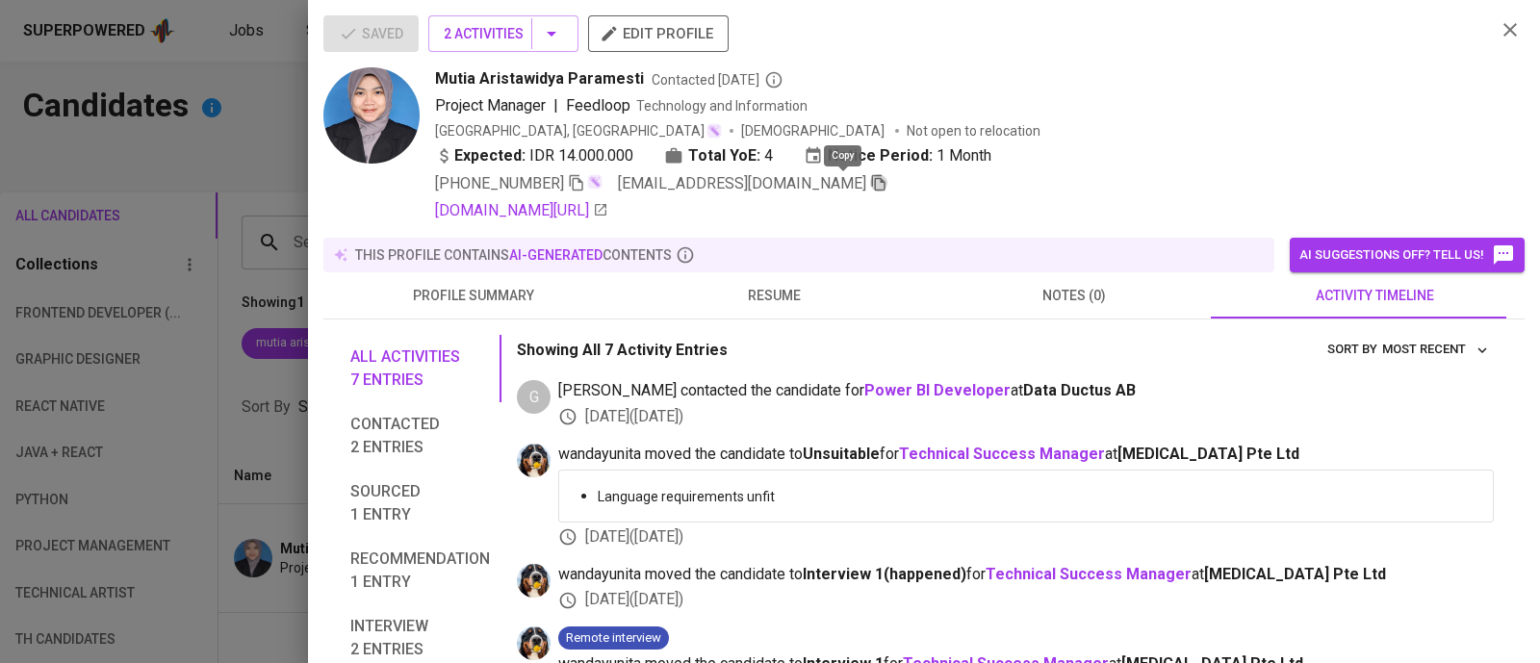
click at [870, 184] on icon "button" at bounding box center [878, 182] width 17 height 17
click at [1499, 22] on icon "button" at bounding box center [1510, 29] width 23 height 23
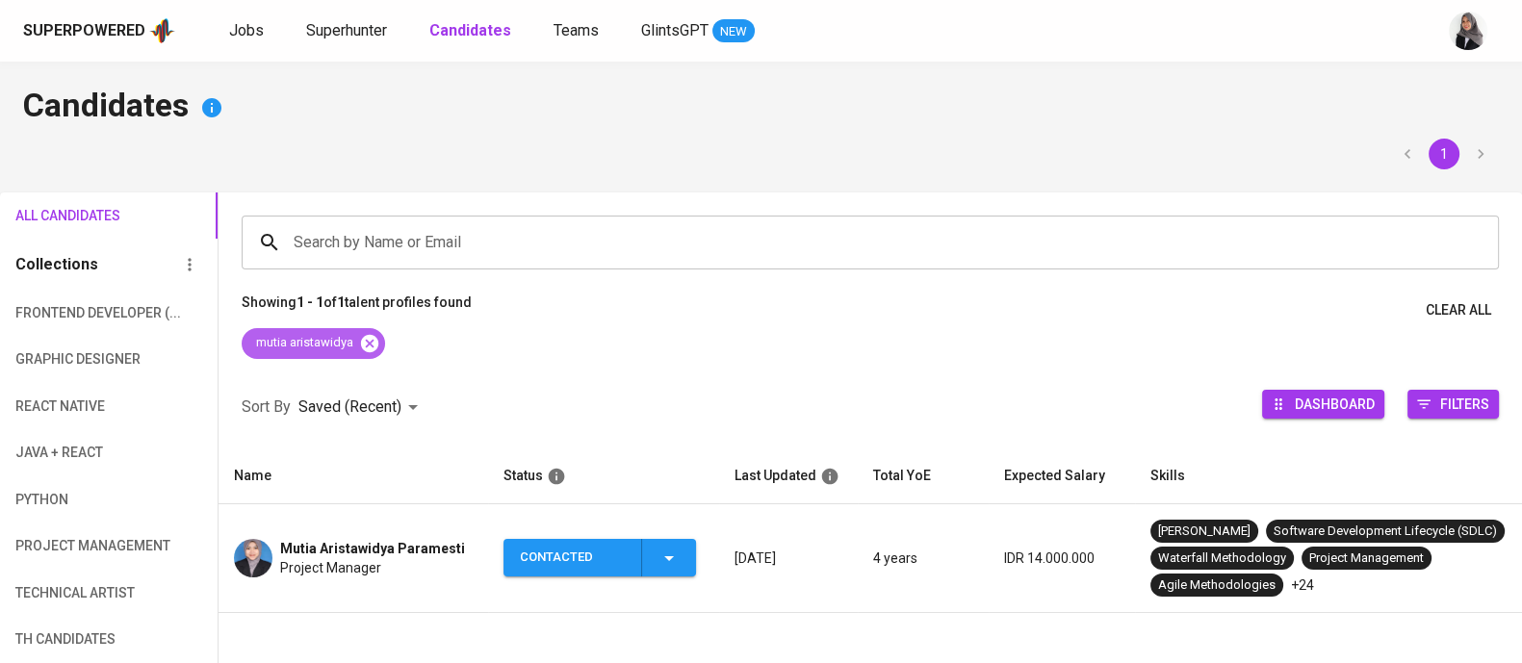
click at [376, 333] on icon at bounding box center [369, 343] width 21 height 21
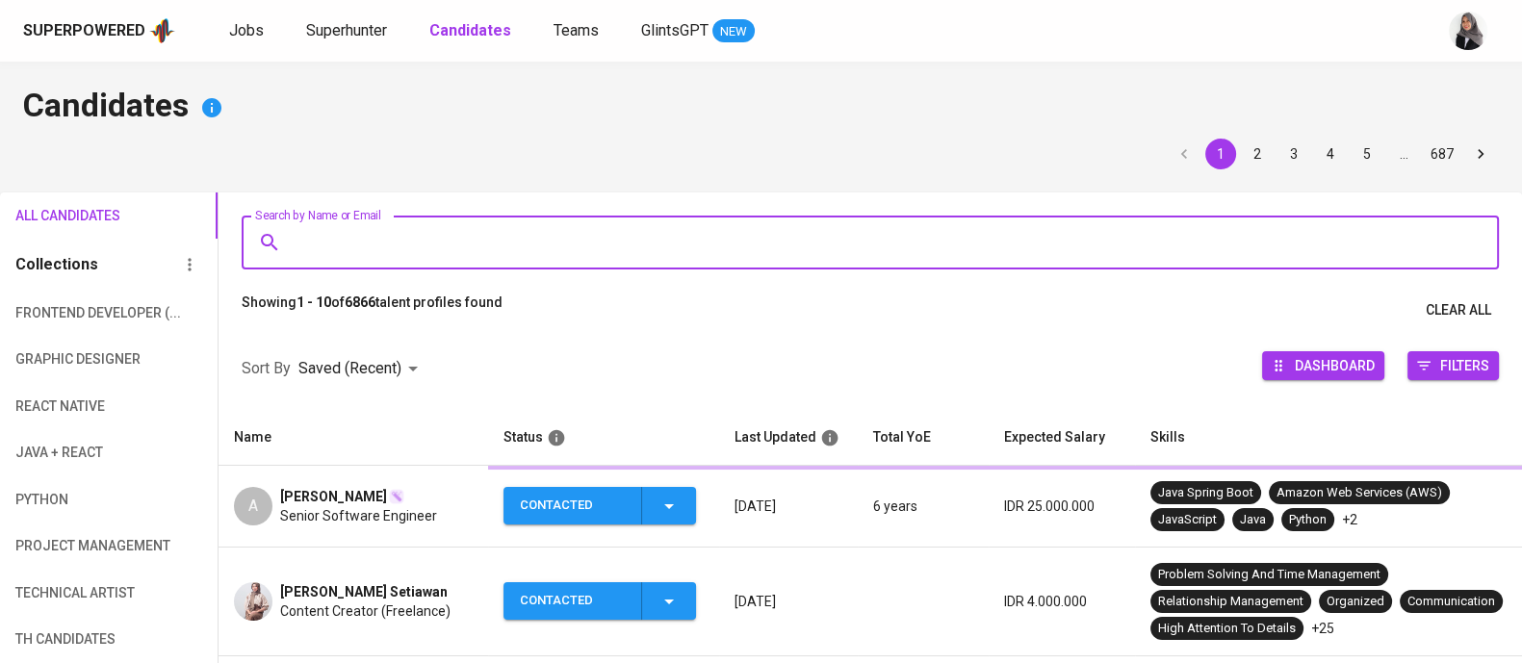
click at [464, 226] on input "Search by Name or Email" at bounding box center [875, 242] width 1173 height 37
paste input "mutia.aristawidya@gmail.com"
type input "mutia.aristawidya@gmail.com"
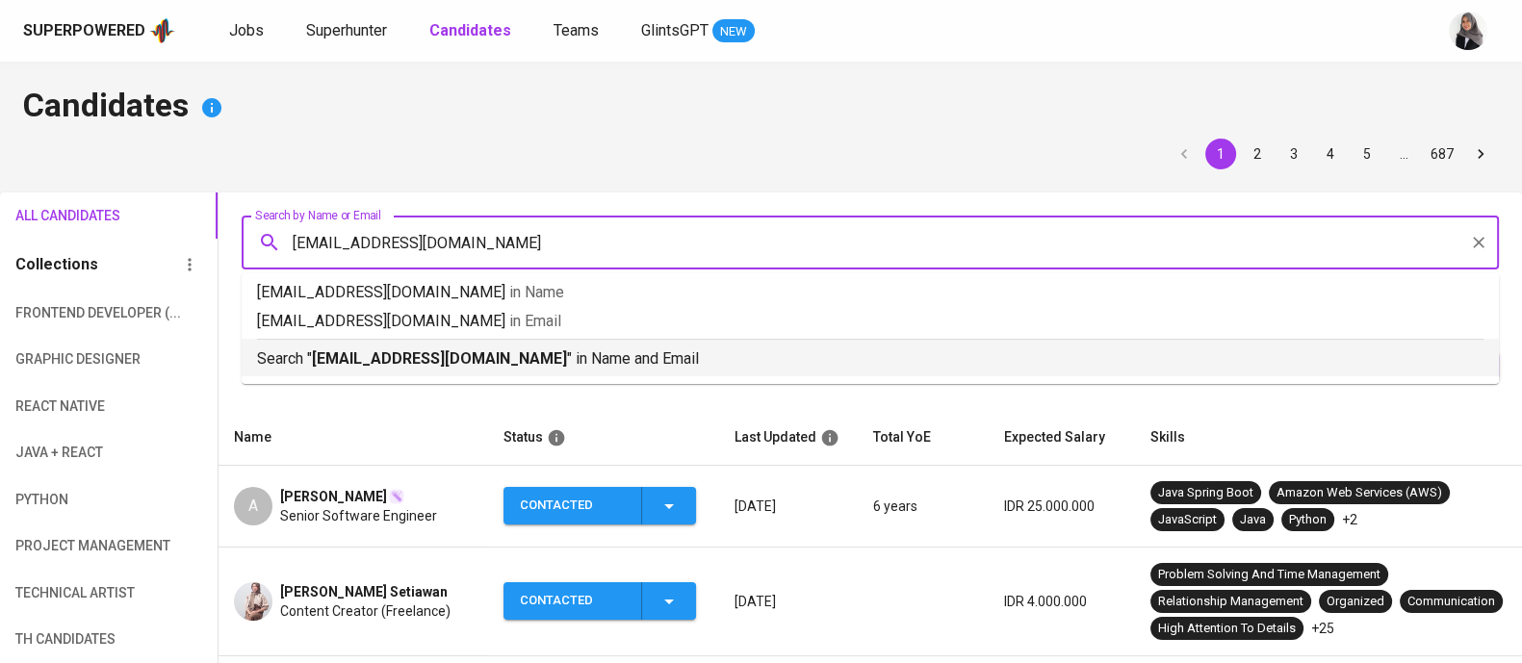
click at [516, 362] on b "mutia.aristawidya@gmail.com" at bounding box center [439, 358] width 255 height 18
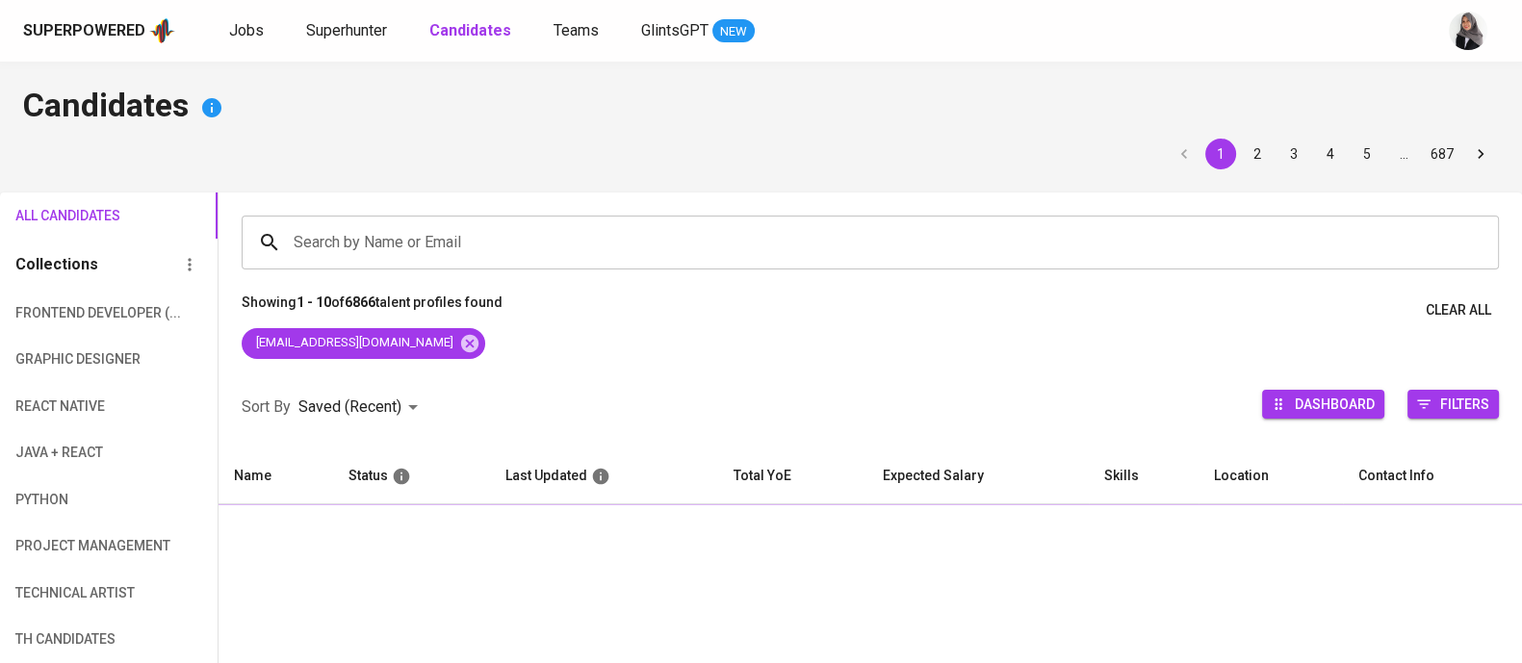
click at [516, 362] on div "mutia.aristawidya@gmail.com" at bounding box center [871, 347] width 1304 height 39
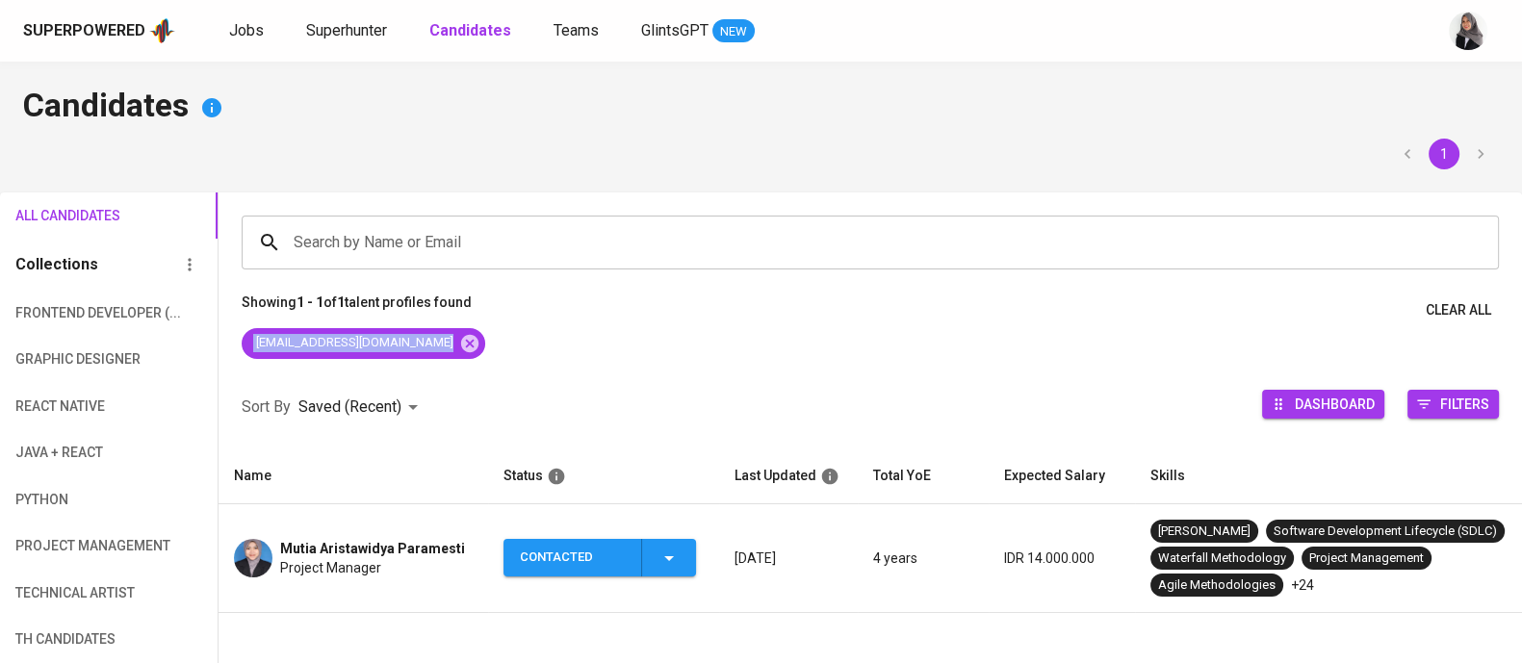
click at [516, 362] on div "mutia.aristawidya@gmail.com" at bounding box center [871, 347] width 1304 height 39
click at [685, 551] on span "Contacted" at bounding box center [599, 558] width 177 height 38
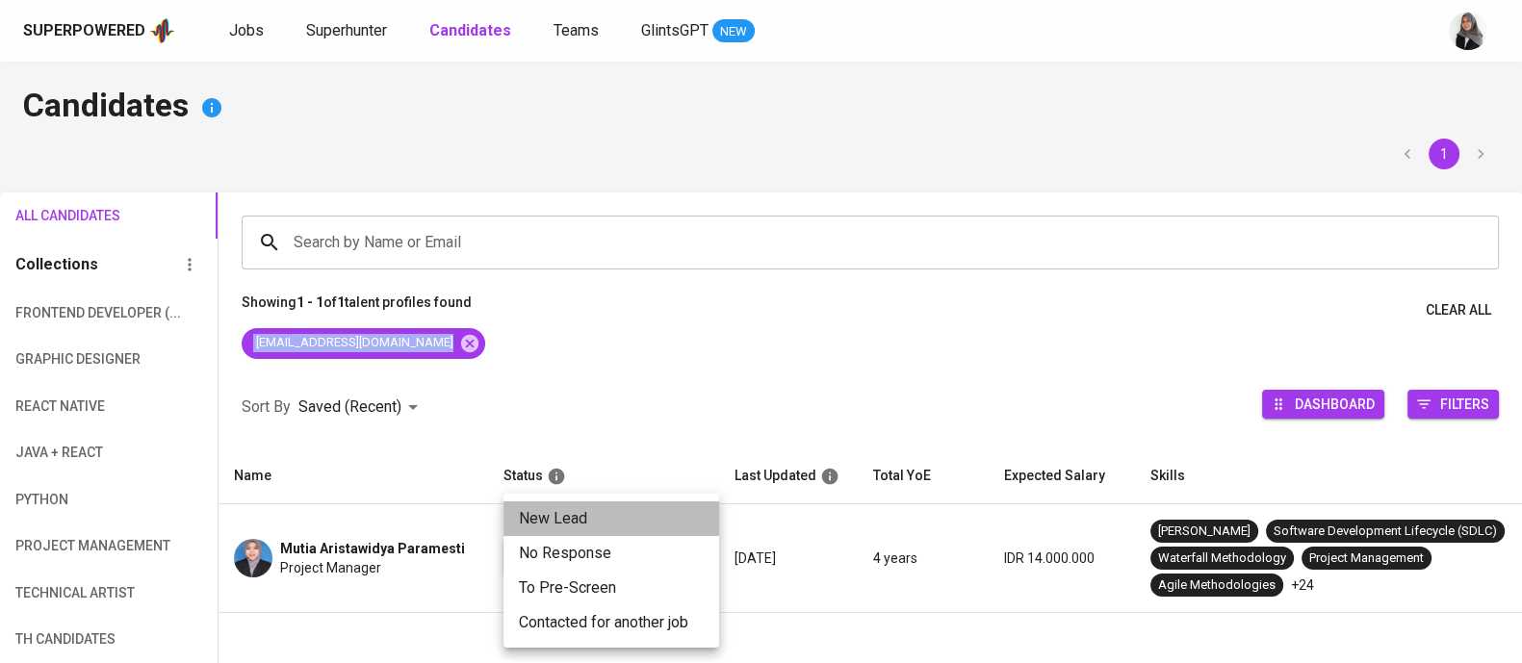
click at [608, 525] on li "New Lead" at bounding box center [612, 519] width 216 height 35
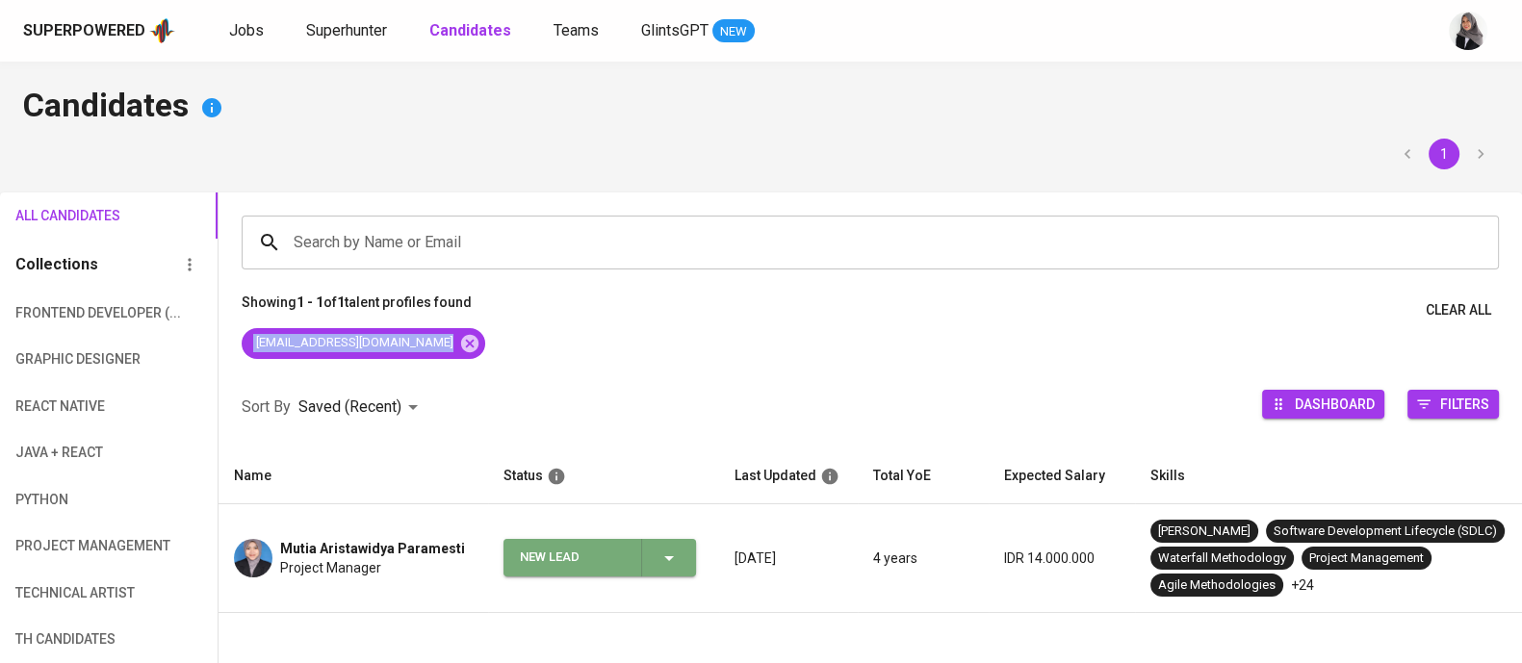
click at [670, 545] on div "New Lead" at bounding box center [600, 558] width 161 height 38
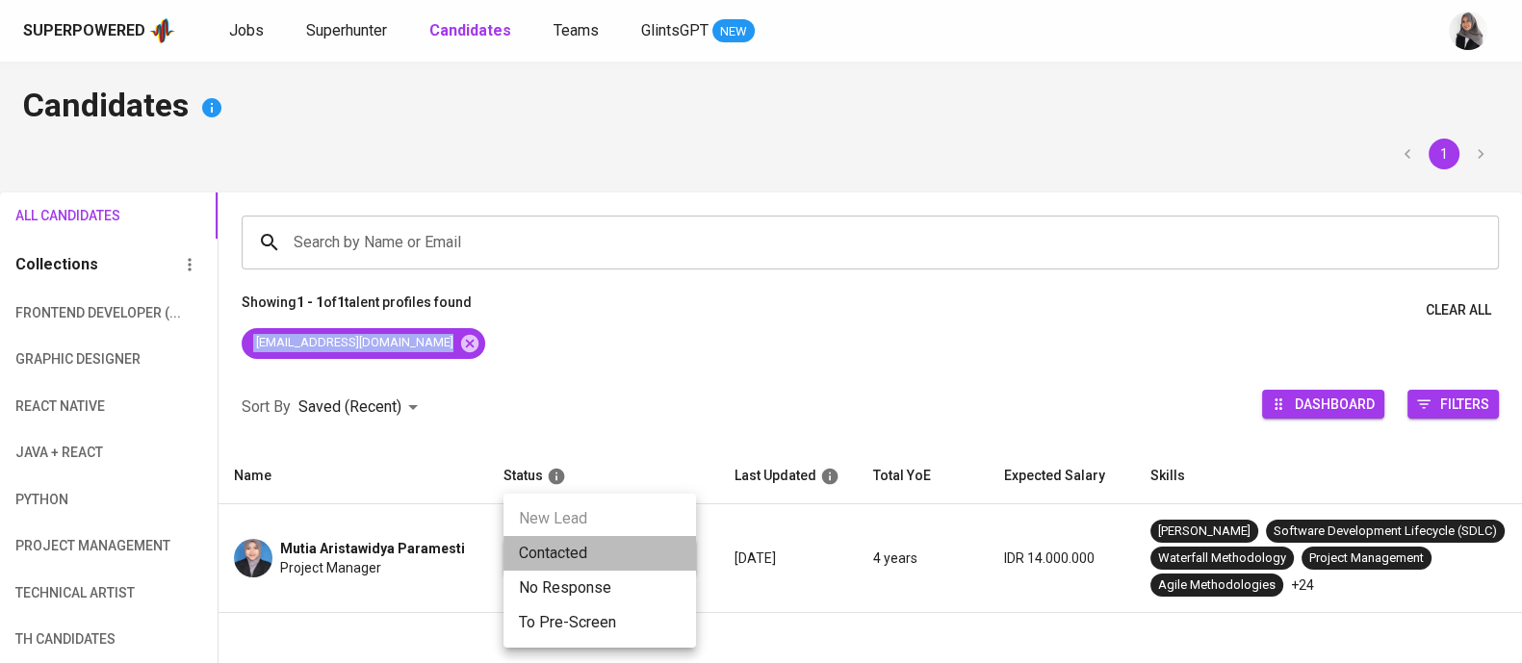
click at [626, 536] on li "Contacted" at bounding box center [600, 553] width 193 height 35
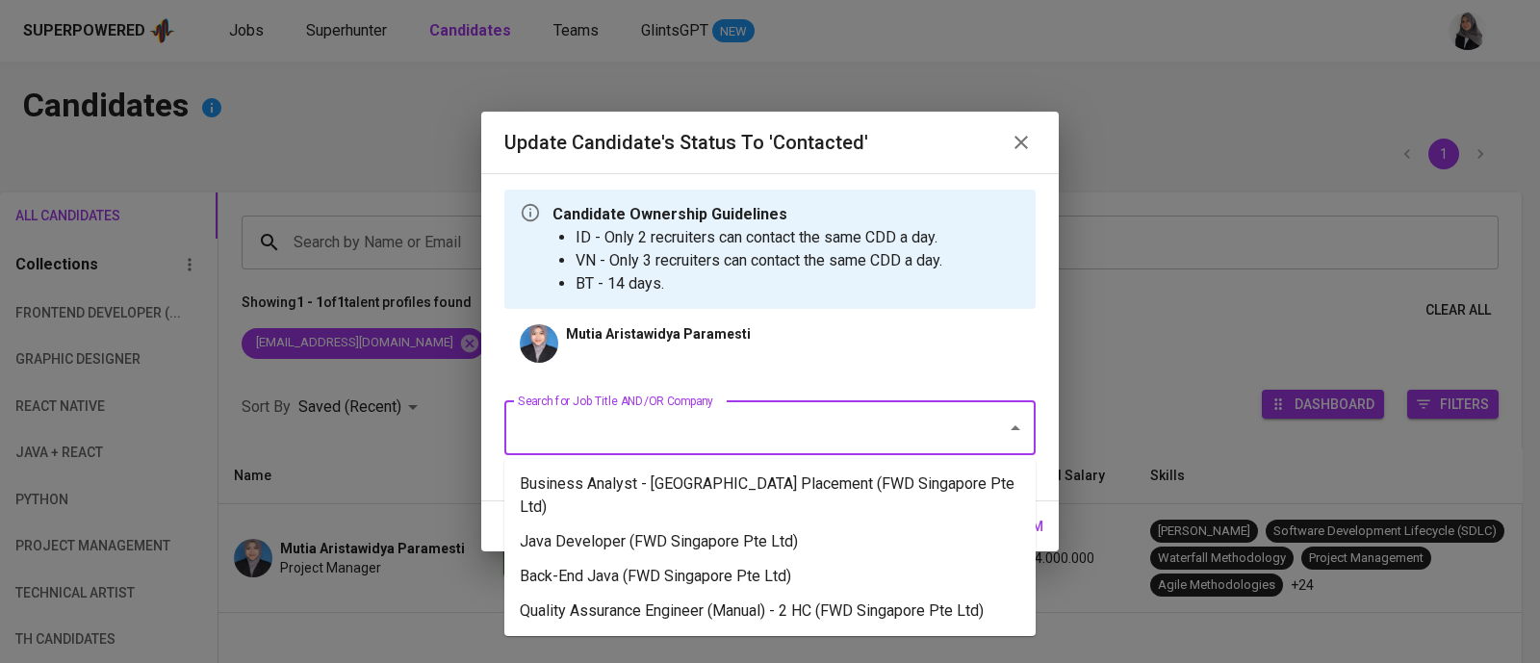
click at [785, 417] on input "Search for Job Title AND/OR Company" at bounding box center [743, 428] width 460 height 37
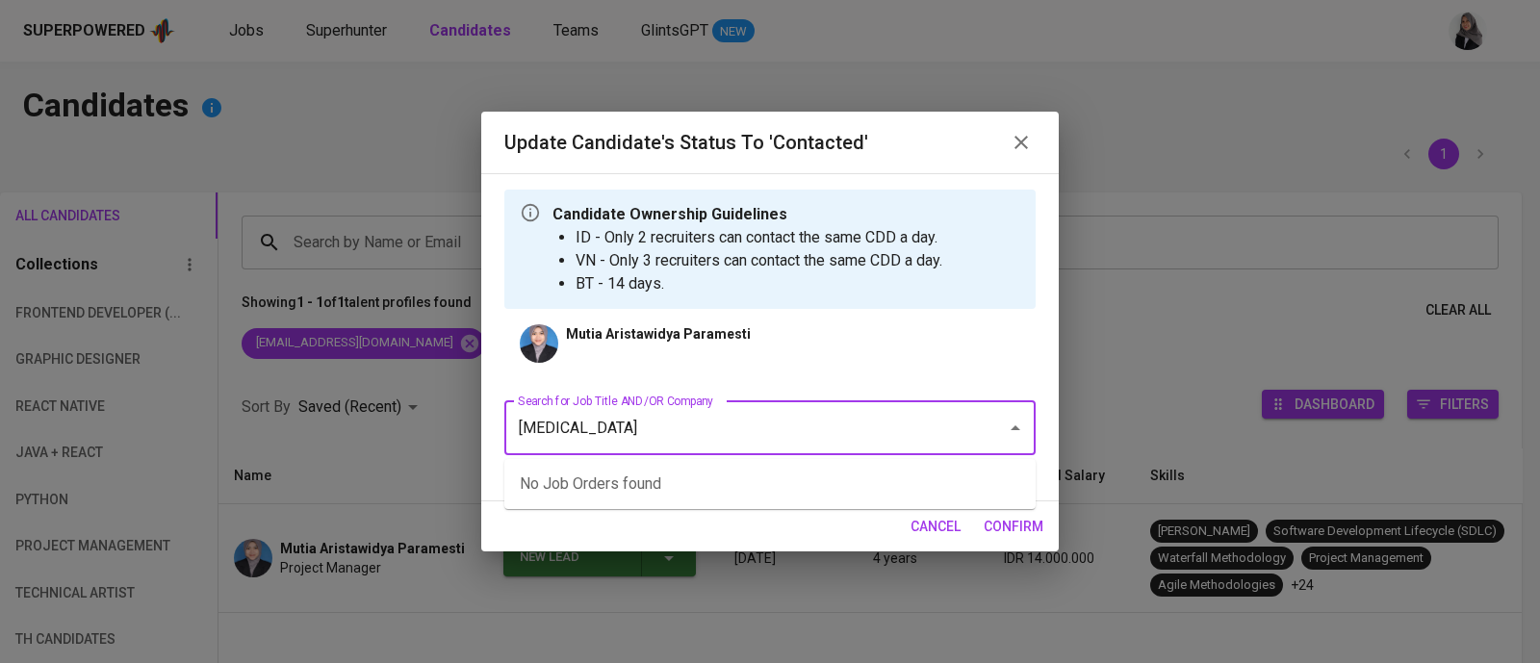
type input "jublia"
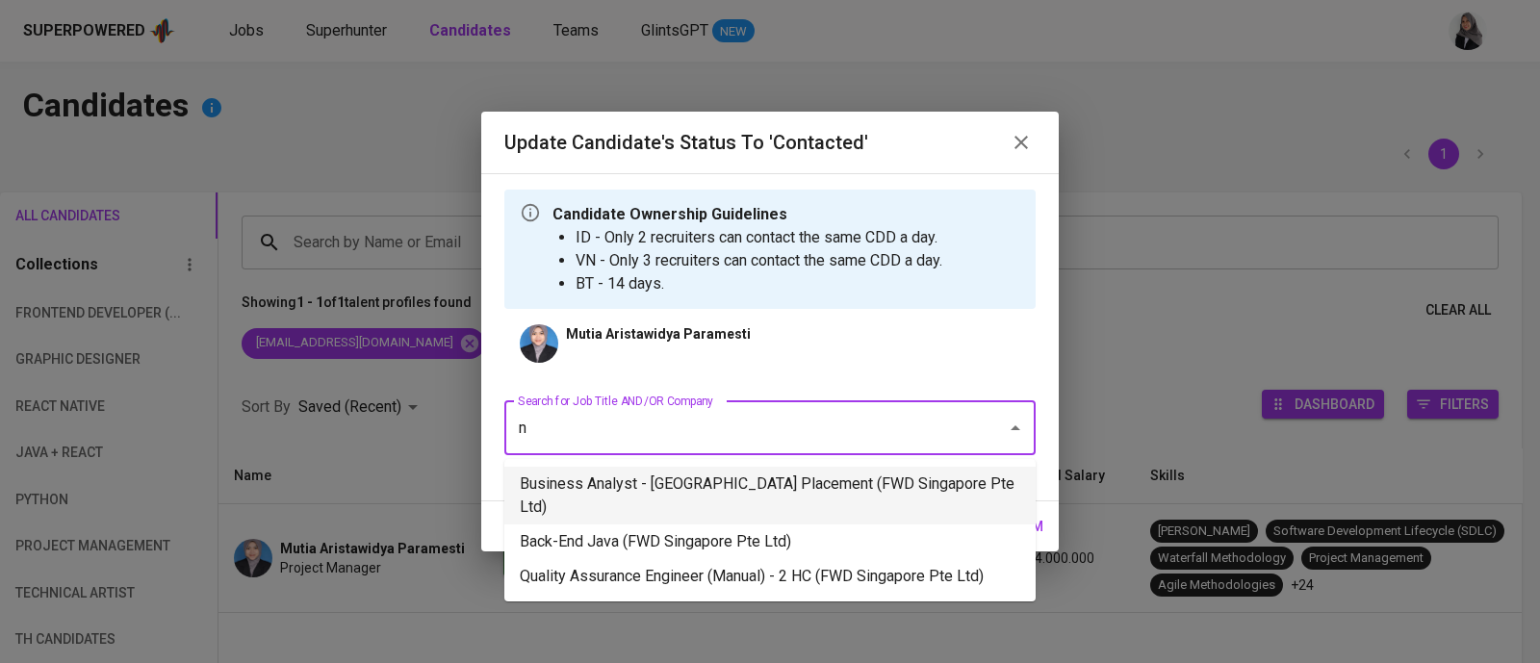
click at [793, 469] on li "Business Analyst - Singapore Placement (FWD Singapore Pte Ltd)" at bounding box center [770, 496] width 531 height 58
type input "n"
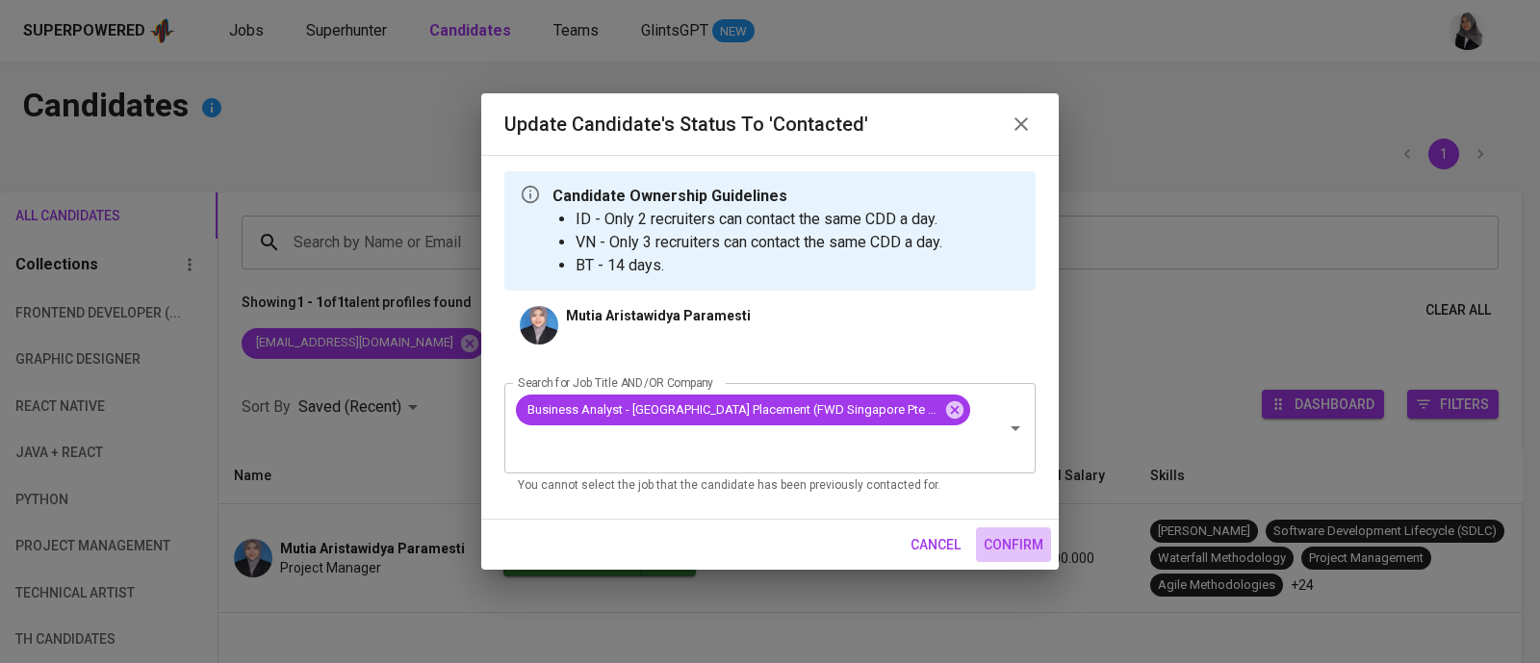
click at [992, 533] on span "confirm" at bounding box center [1014, 545] width 60 height 24
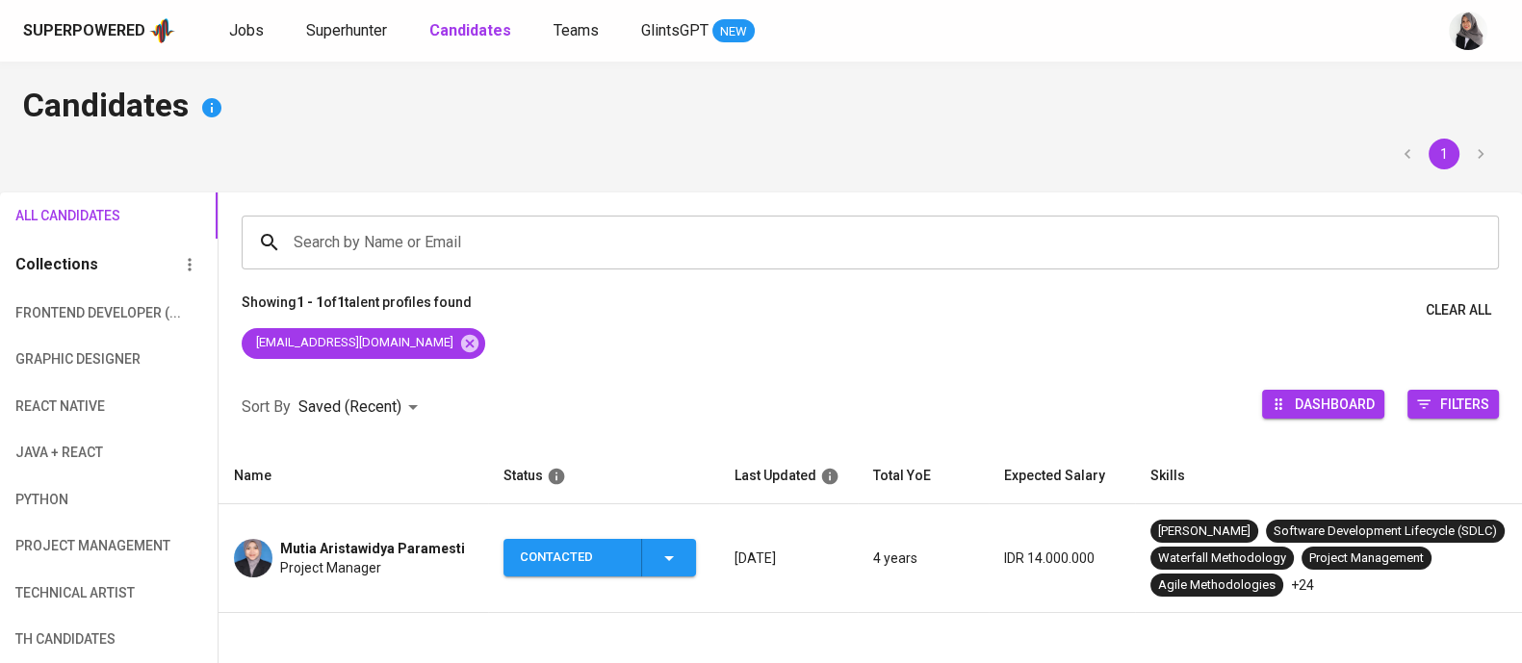
click at [303, 558] on span "Project Manager" at bounding box center [330, 567] width 101 height 19
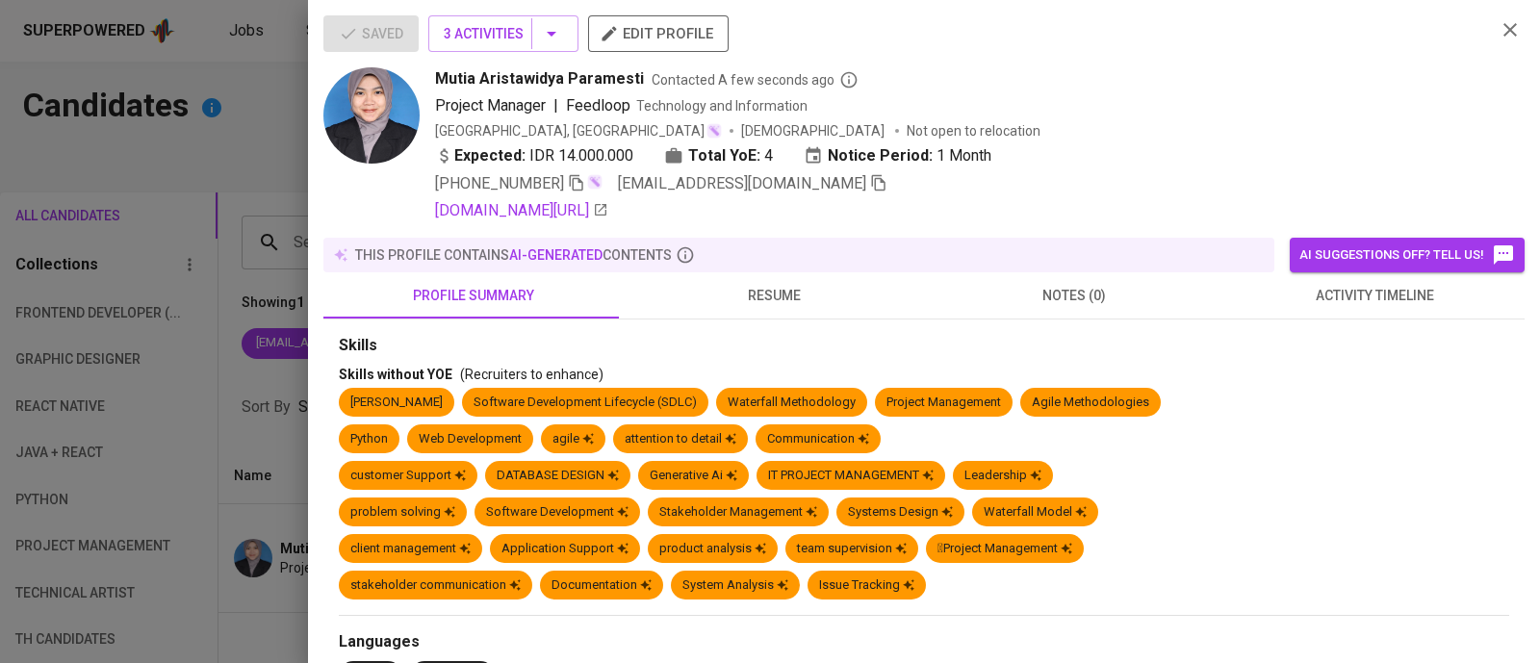
click at [764, 310] on button "resume" at bounding box center [774, 295] width 300 height 46
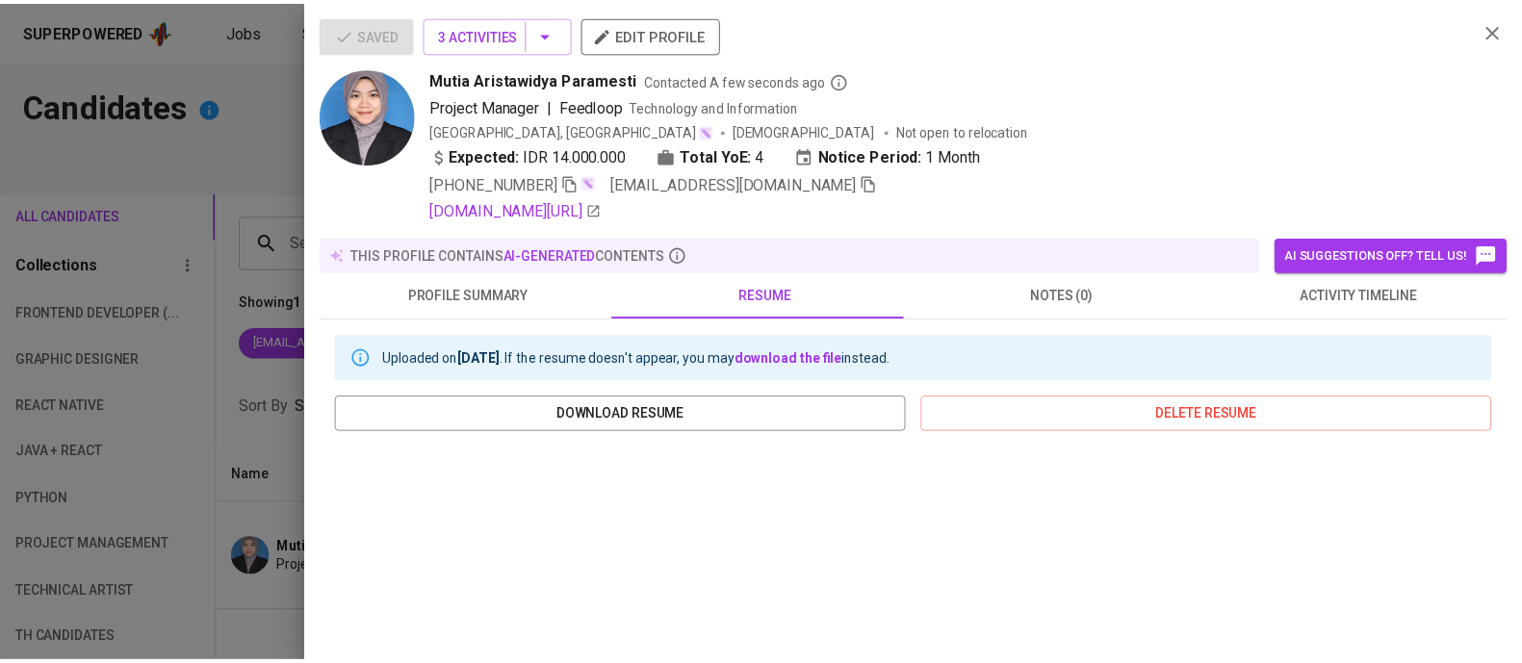
scroll to position [391, 0]
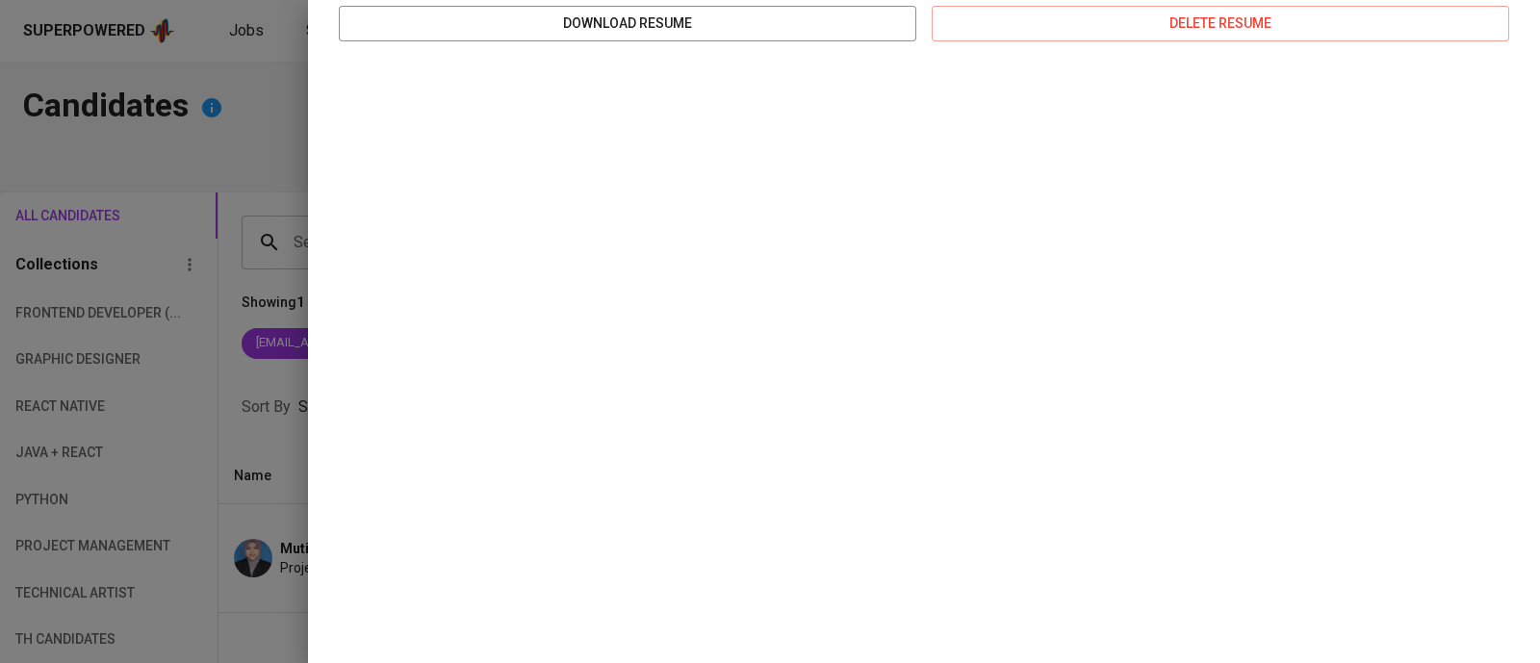
click at [247, 153] on div at bounding box center [770, 331] width 1540 height 663
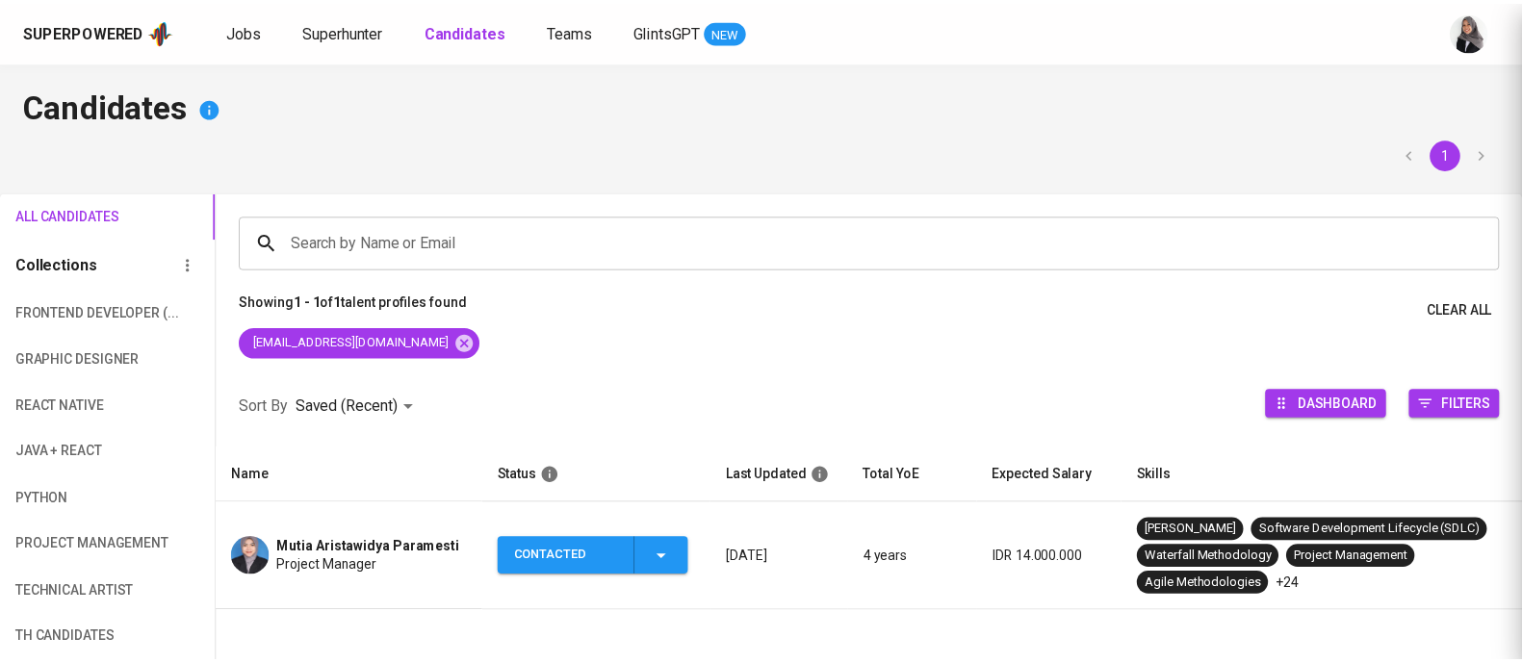
scroll to position [0, 0]
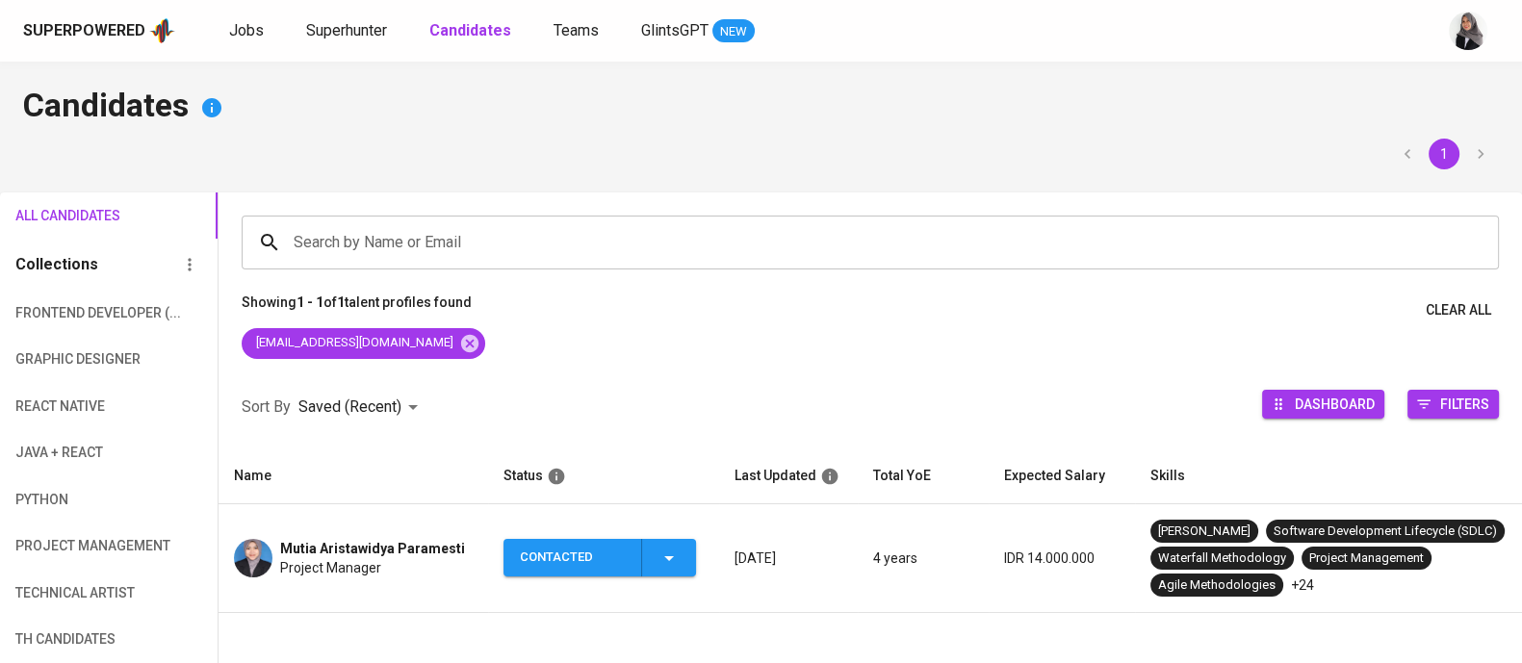
click at [1498, 99] on h4 "Candidates" at bounding box center [761, 108] width 1476 height 46
